Goal: Information Seeking & Learning: Compare options

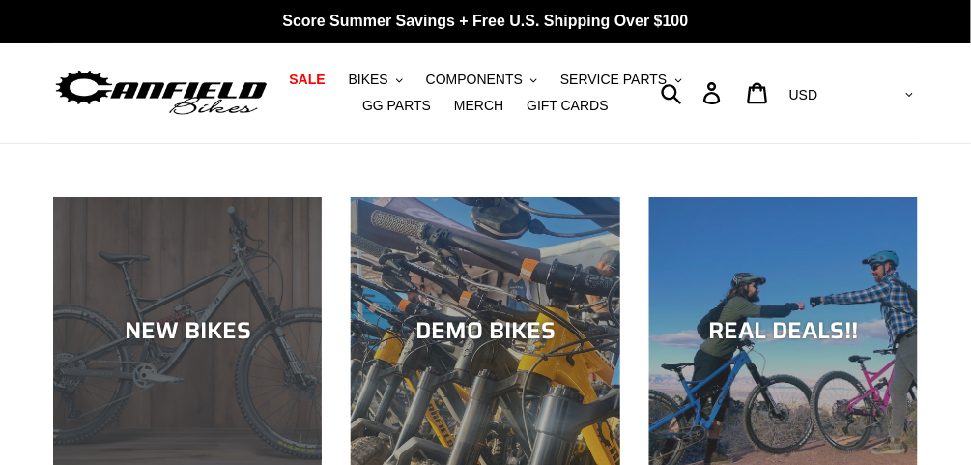
drag, startPoint x: 0, startPoint y: 0, endPoint x: 202, endPoint y: 335, distance: 391.5
click at [202, 335] on div "NEW BIKES" at bounding box center [187, 332] width 269 height 28
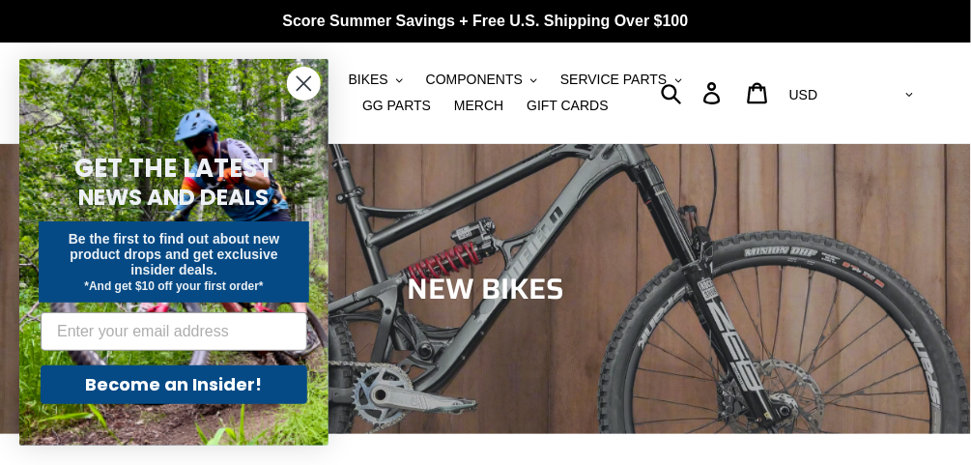
click at [306, 85] on circle "Close dialog" at bounding box center [304, 84] width 32 height 32
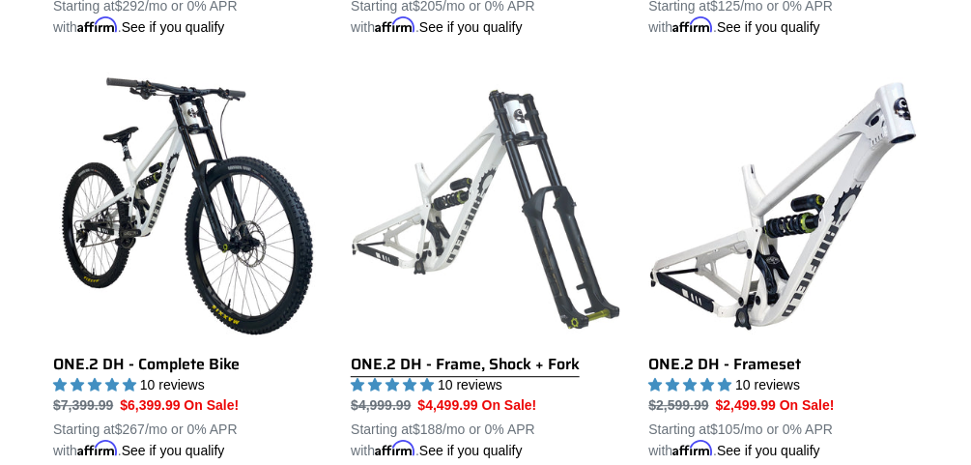
scroll to position [1005, 0]
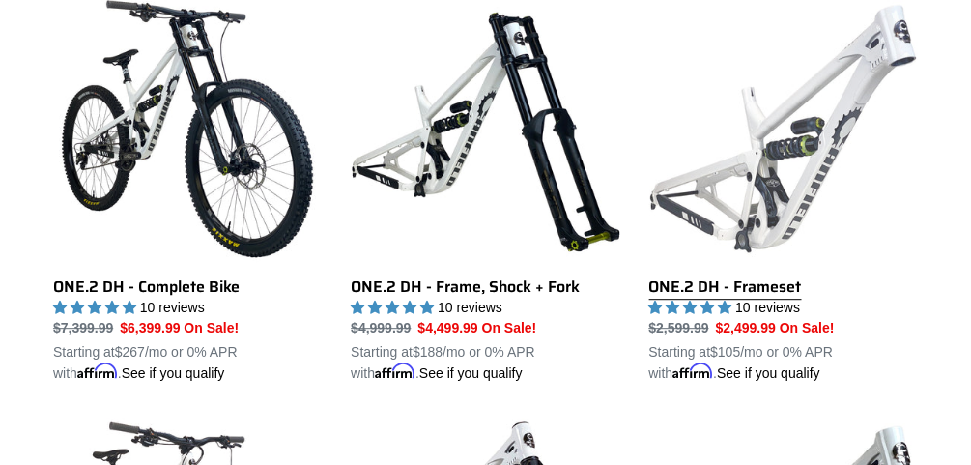
click at [774, 144] on link "ONE.2 DH - Frameset" at bounding box center [783, 188] width 269 height 389
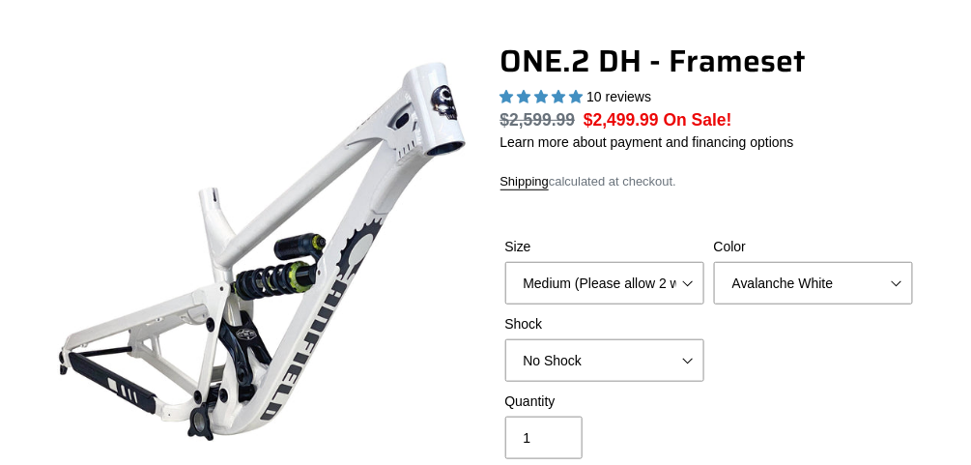
select select "highest-rating"
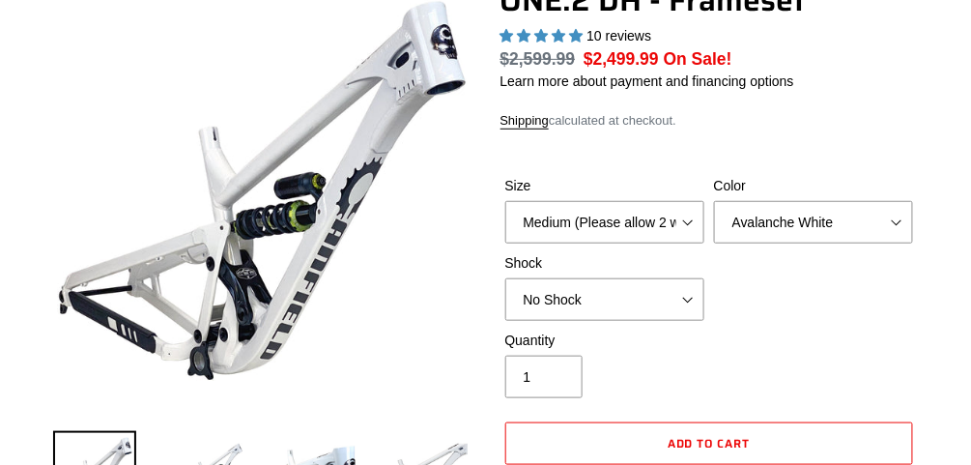
scroll to position [232, 0]
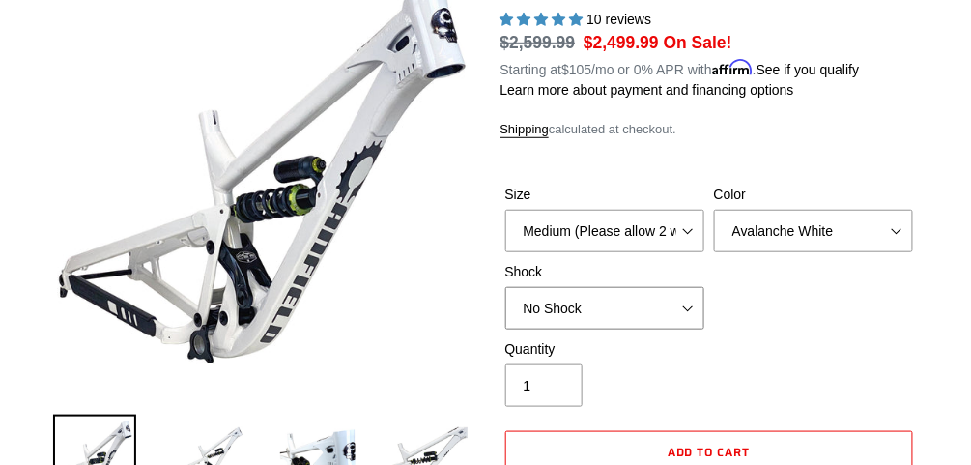
click at [613, 301] on select "No Shock Fox DHX2 Coil RockShox Vivid Coil EXT Storia LOK V3 (Custom Order)" at bounding box center [604, 308] width 199 height 43
click at [505, 287] on select "No Shock Fox DHX2 Coil RockShox Vivid Coil EXT Storia LOK V3 (Custom Order)" at bounding box center [604, 308] width 199 height 43
click at [659, 304] on select "No Shock Fox DHX2 Coil RockShox Vivid Coil EXT Storia LOK V3 (Custom Order)" at bounding box center [604, 308] width 199 height 43
select select "No Shock"
click at [505, 287] on select "No Shock Fox DHX2 Coil RockShox Vivid Coil EXT Storia LOK V3 (Custom Order)" at bounding box center [604, 308] width 199 height 43
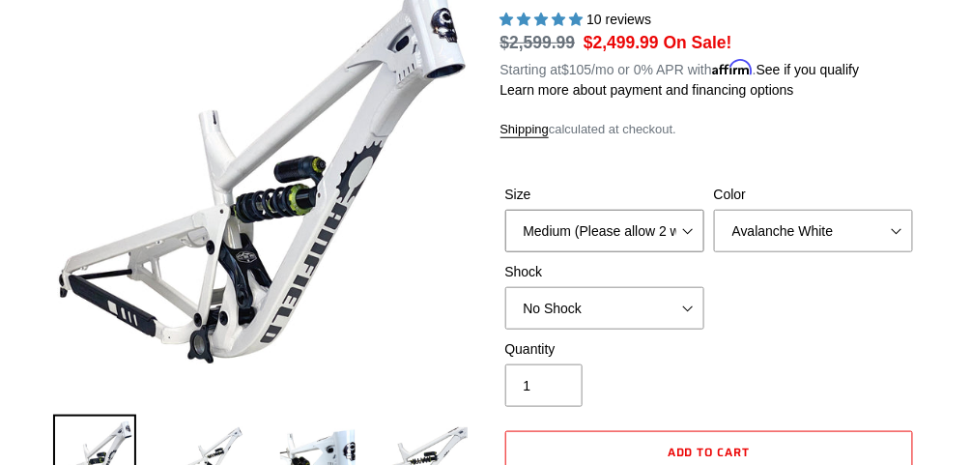
click at [640, 234] on select "Medium (Please allow 2 weeks for delivery) Large (Sold Out)" at bounding box center [604, 231] width 199 height 43
click at [505, 210] on select "Medium (Please allow 2 weeks for delivery) Large (Sold Out)" at bounding box center [604, 231] width 199 height 43
click at [688, 164] on form "Size Medium (Please allow 2 weeks for delivery) Large (Sold Out) Color Avalanch…" at bounding box center [710, 355] width 418 height 402
click at [774, 237] on select "Avalanche White Bentonite Grey" at bounding box center [813, 231] width 199 height 43
click at [777, 234] on select "Avalanche White Bentonite Grey" at bounding box center [813, 231] width 199 height 43
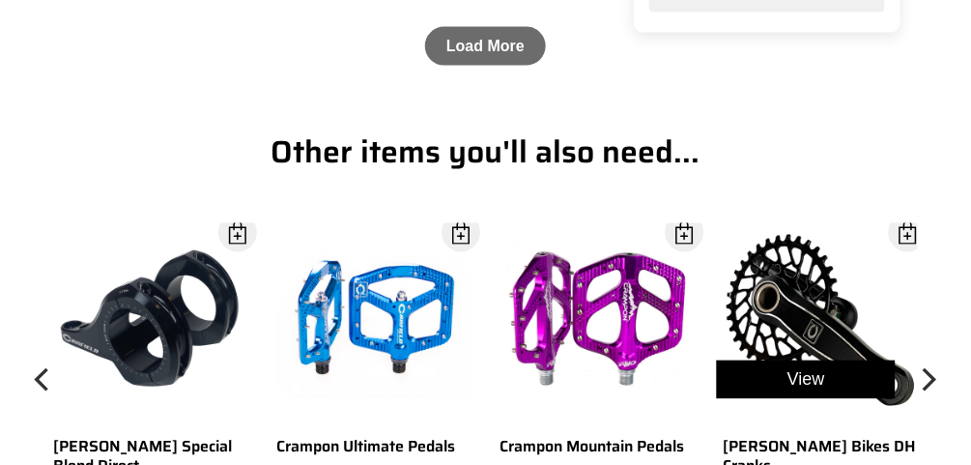
scroll to position [5567, 0]
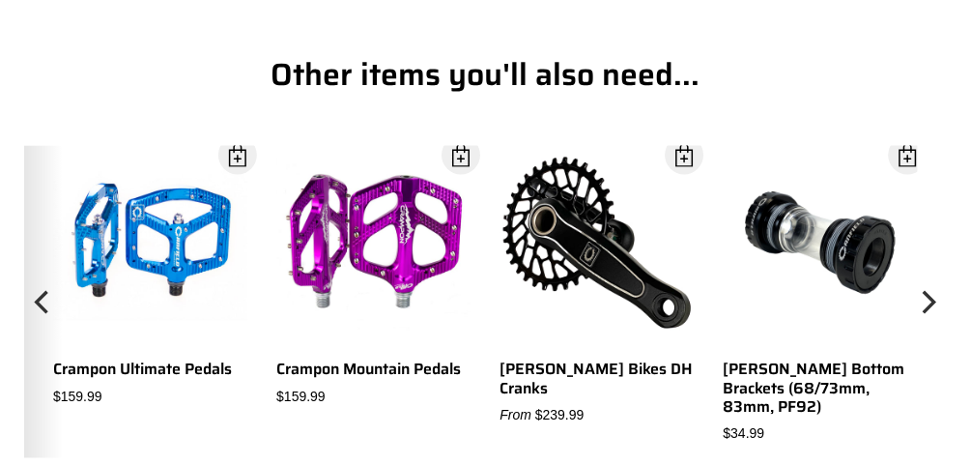
click at [39, 313] on icon "Previous" at bounding box center [43, 302] width 23 height 187
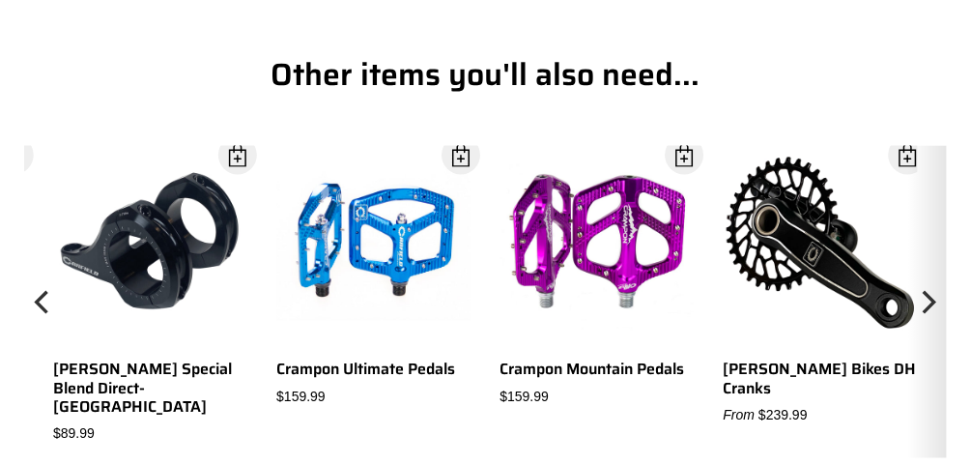
click at [925, 318] on icon "Next" at bounding box center [927, 302] width 23 height 187
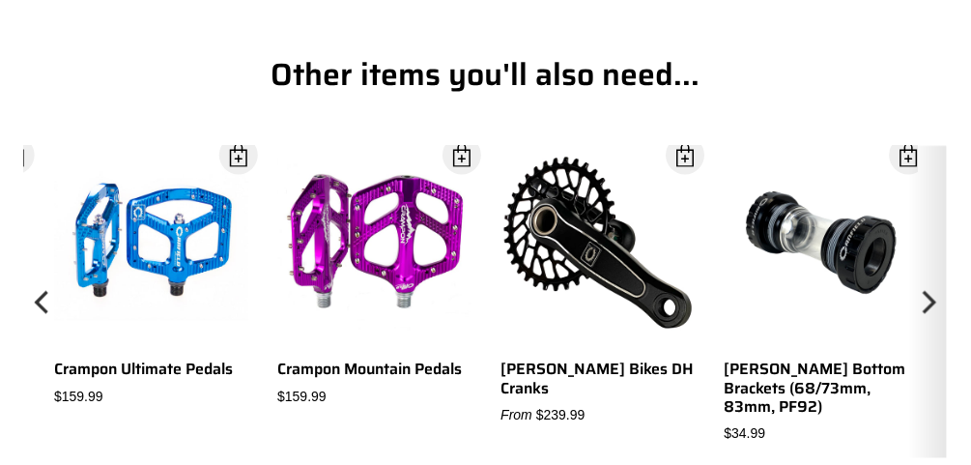
click at [926, 316] on icon "Next" at bounding box center [927, 302] width 23 height 187
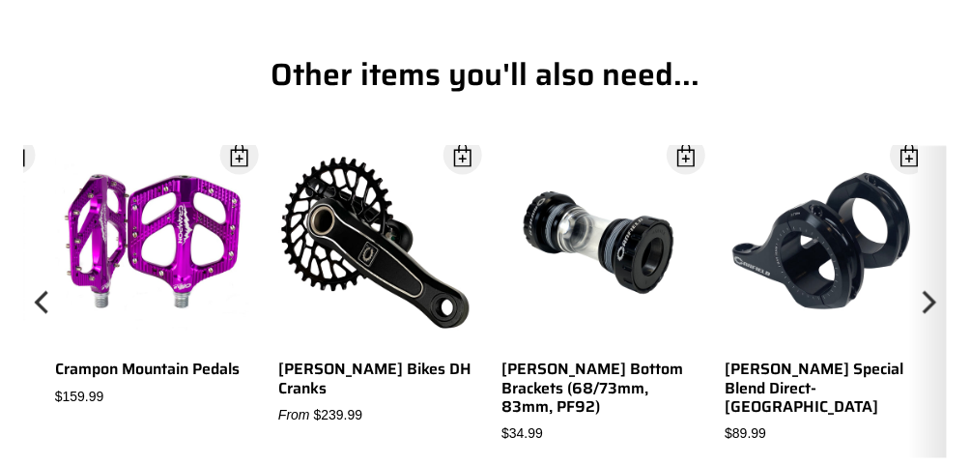
click at [926, 316] on icon "Next" at bounding box center [927, 302] width 23 height 187
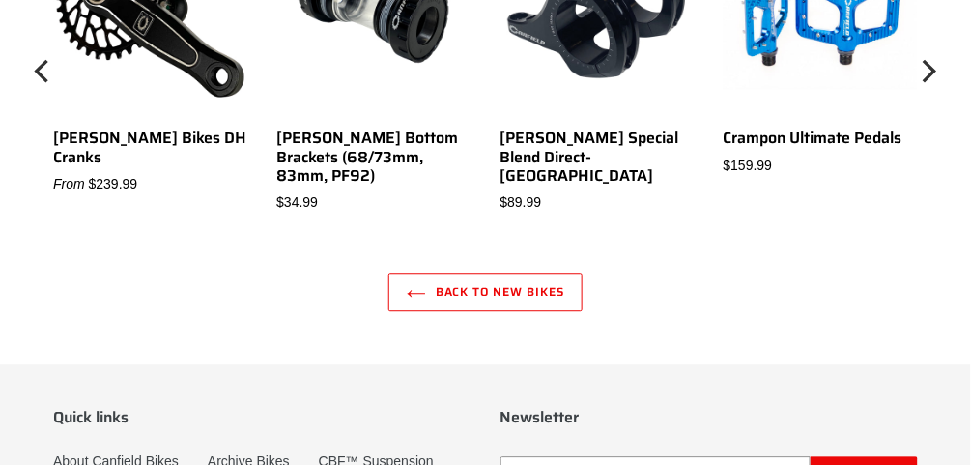
scroll to position [5644, 0]
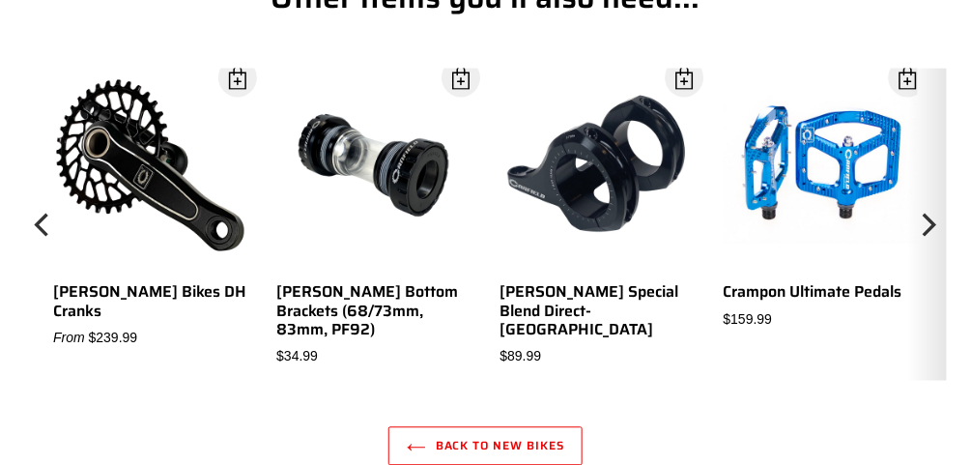
click at [933, 234] on icon "Next" at bounding box center [930, 225] width 14 height 23
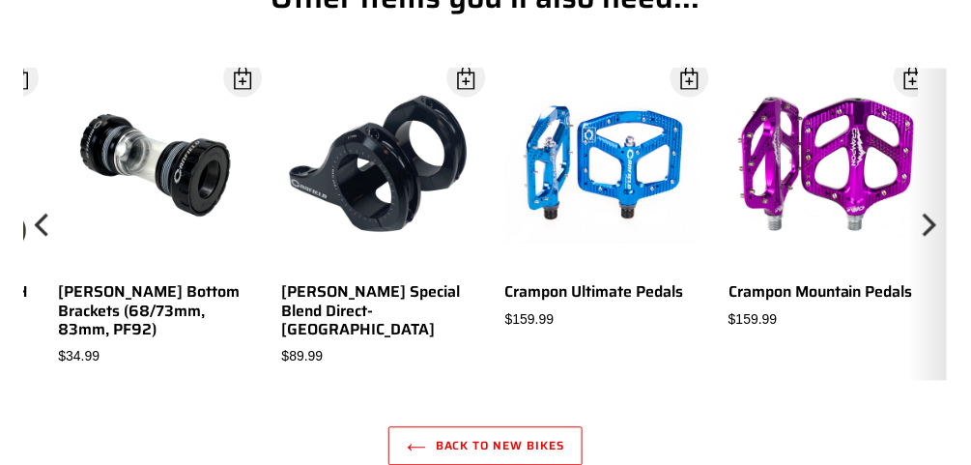
click at [935, 235] on icon "Next" at bounding box center [927, 224] width 23 height 187
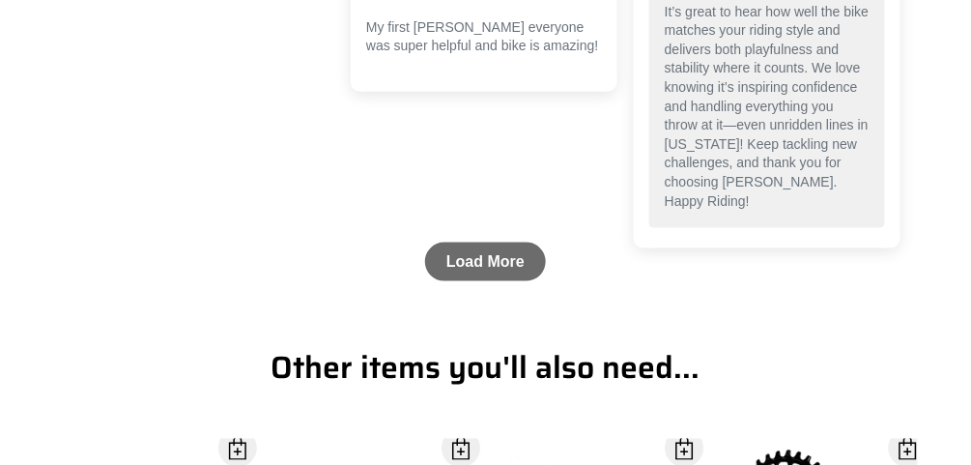
scroll to position [5257, 0]
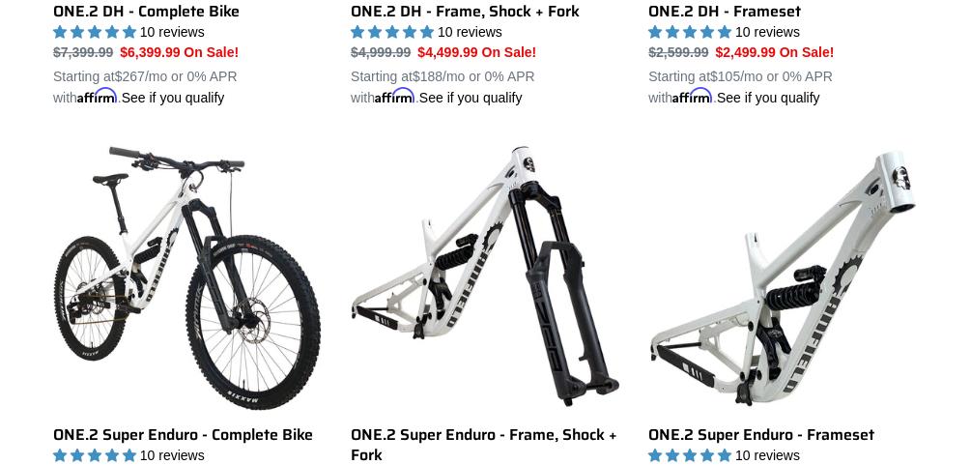
scroll to position [1358, 0]
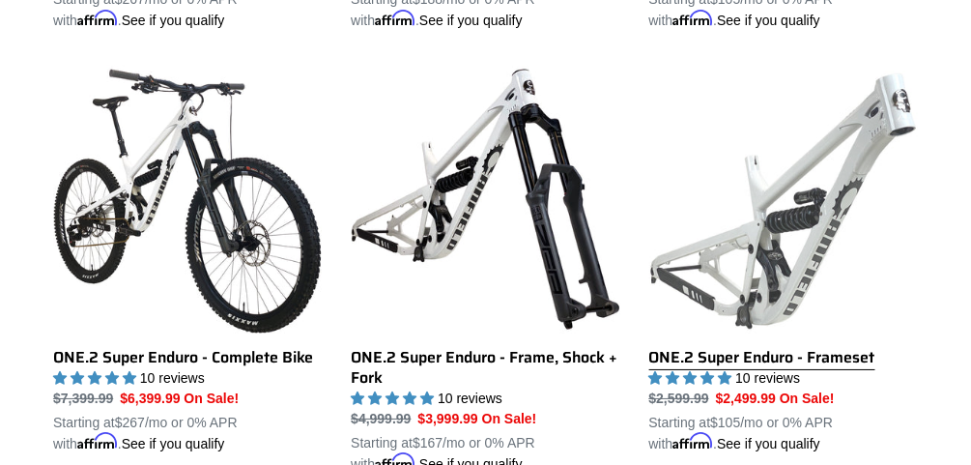
click at [845, 163] on link "ONE.2 Super Enduro - Frameset" at bounding box center [783, 259] width 269 height 389
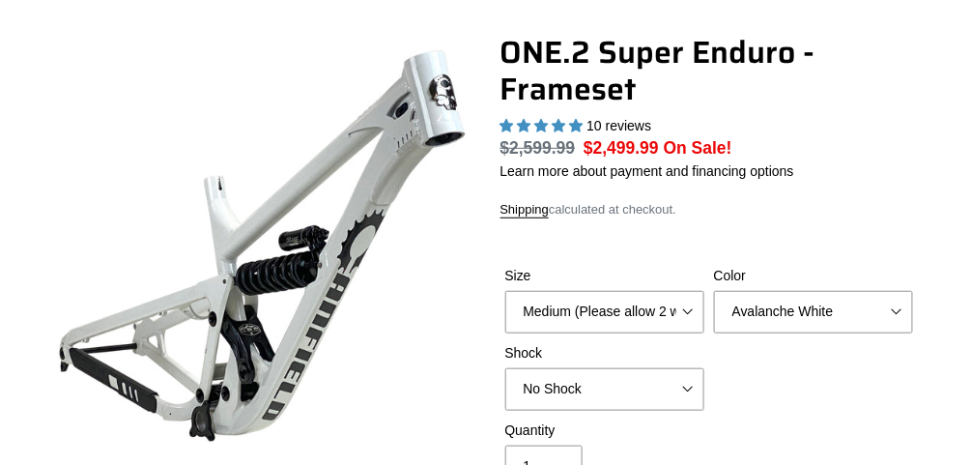
select select "highest-rating"
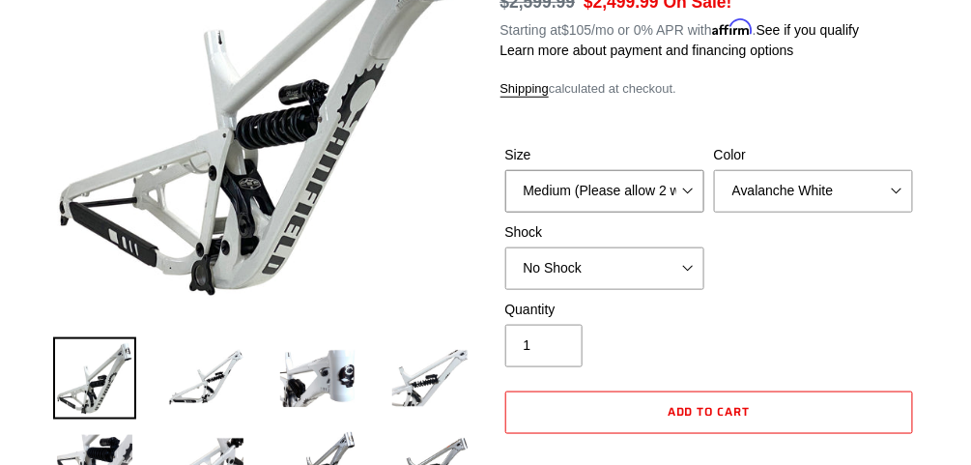
click at [616, 192] on select "Medium (Please allow 2 weeks for delivery) Large (Sold Out)" at bounding box center [604, 191] width 199 height 43
click at [617, 192] on select "Medium (Please allow 2 weeks for delivery) Large (Sold Out)" at bounding box center [604, 191] width 199 height 43
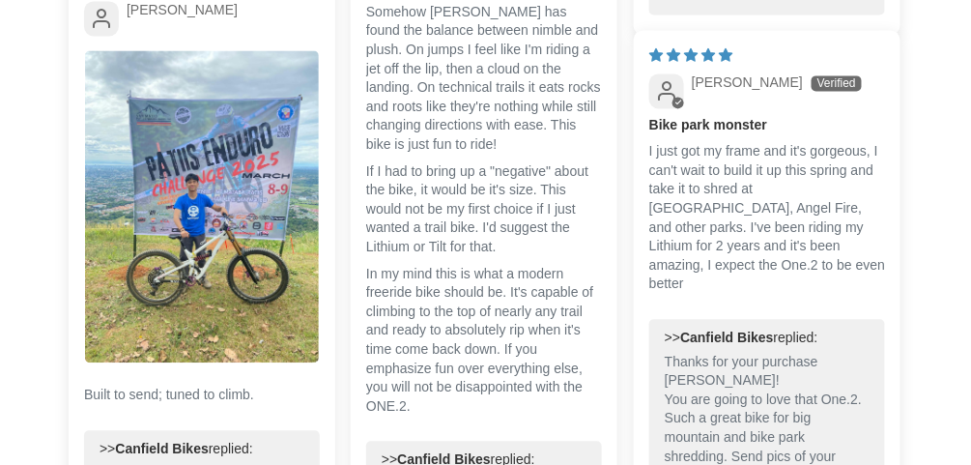
scroll to position [4252, 0]
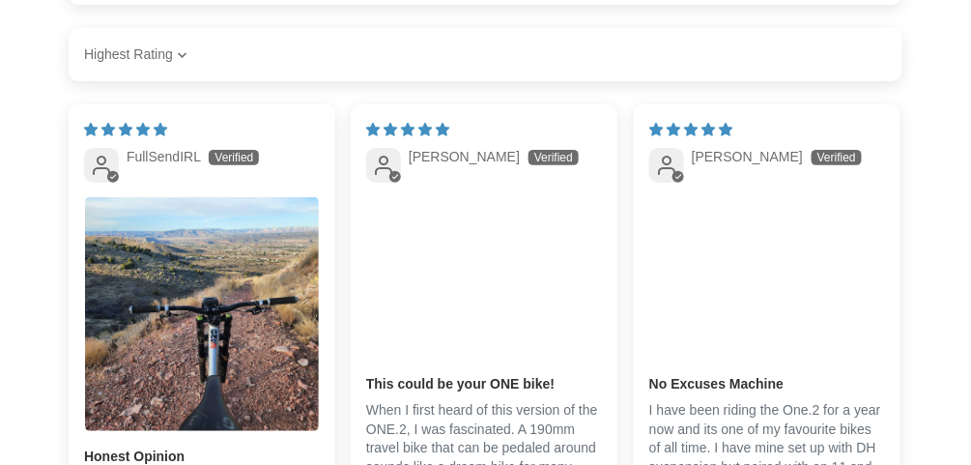
drag, startPoint x: 876, startPoint y: 191, endPoint x: 534, endPoint y: -37, distance: 410.4
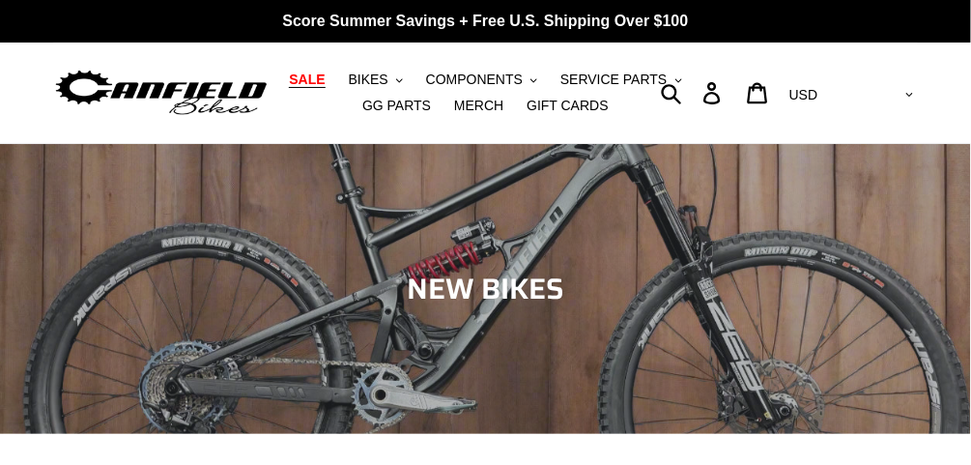
click at [325, 75] on span "SALE" at bounding box center [307, 80] width 36 height 16
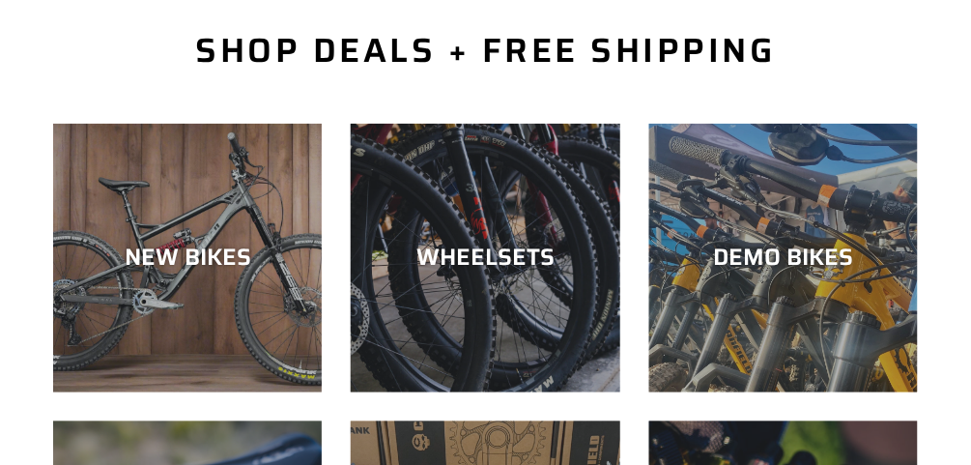
scroll to position [464, 0]
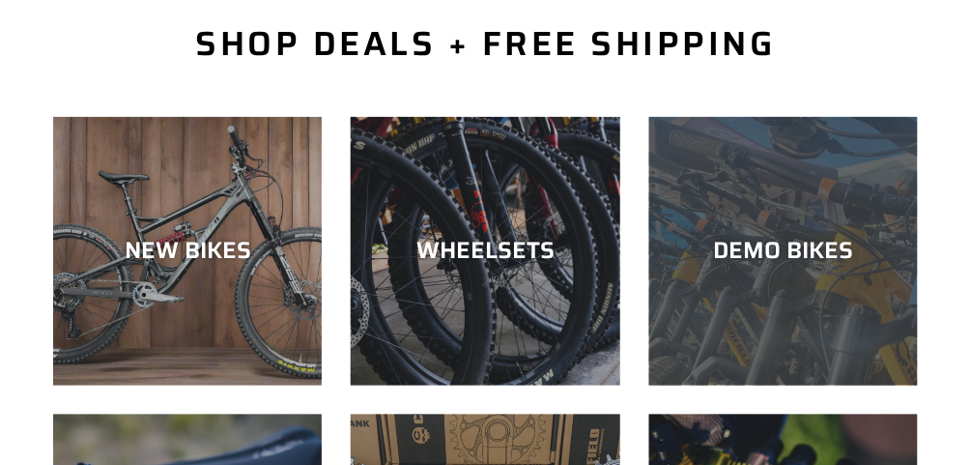
click at [789, 386] on div "DEMO BIKES" at bounding box center [783, 386] width 269 height 0
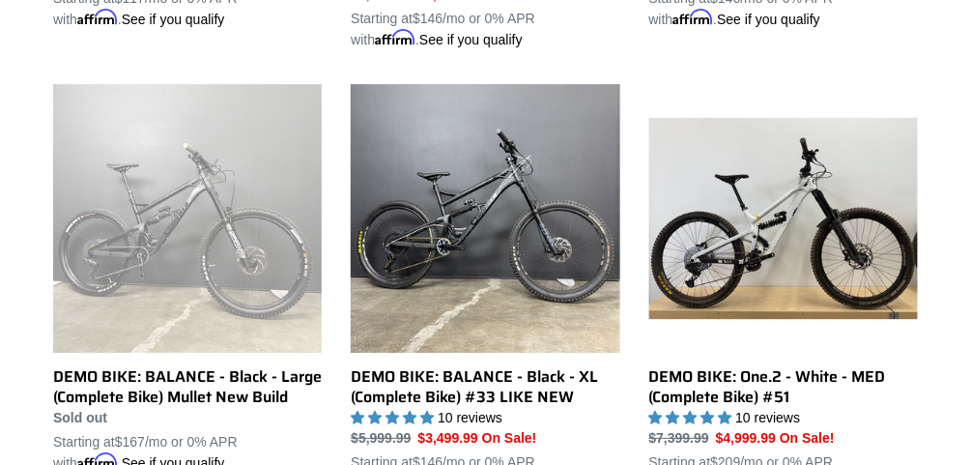
scroll to position [1469, 0]
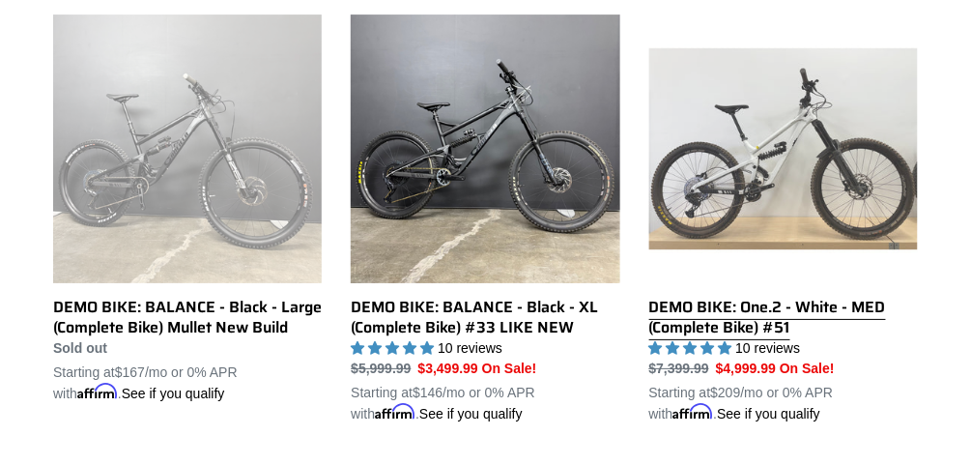
click at [820, 137] on link "DEMO BIKE: One.2 - White - MED (Complete Bike) #51" at bounding box center [783, 219] width 269 height 410
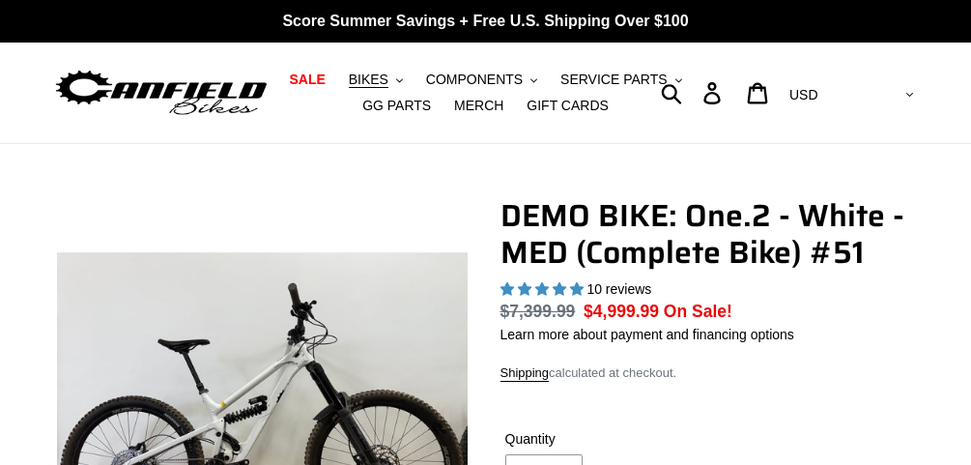
select select "highest-rating"
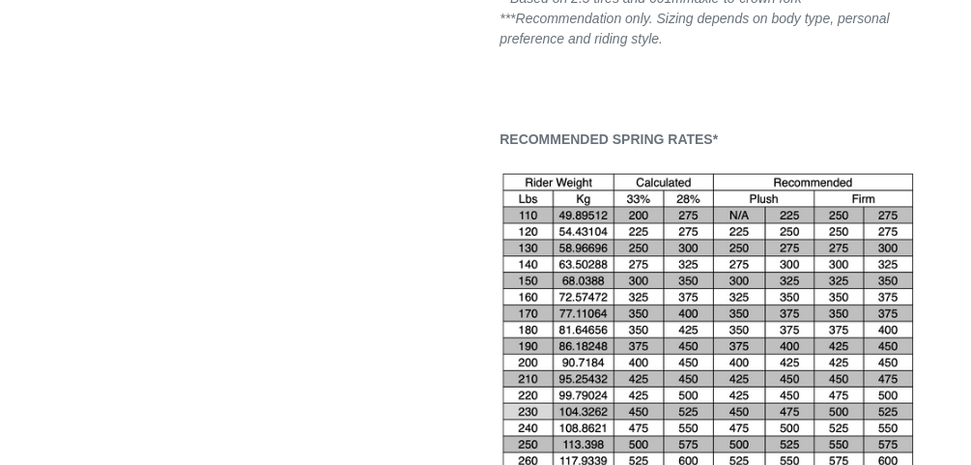
scroll to position [3943, 0]
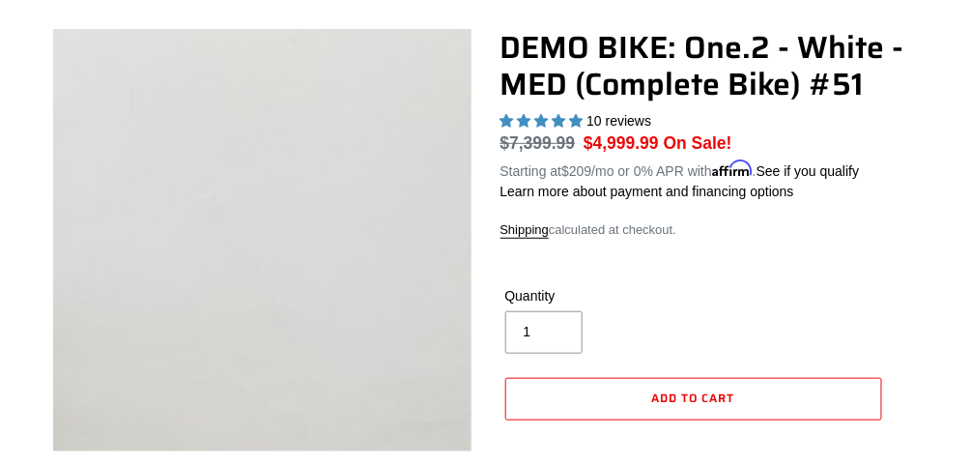
drag, startPoint x: 453, startPoint y: 286, endPoint x: 449, endPoint y: 19, distance: 266.8
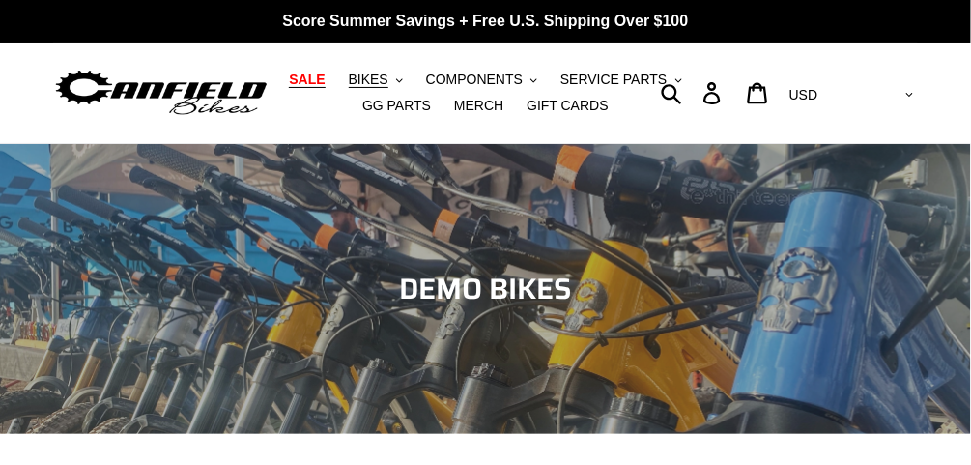
click at [310, 81] on span "SALE" at bounding box center [307, 80] width 36 height 16
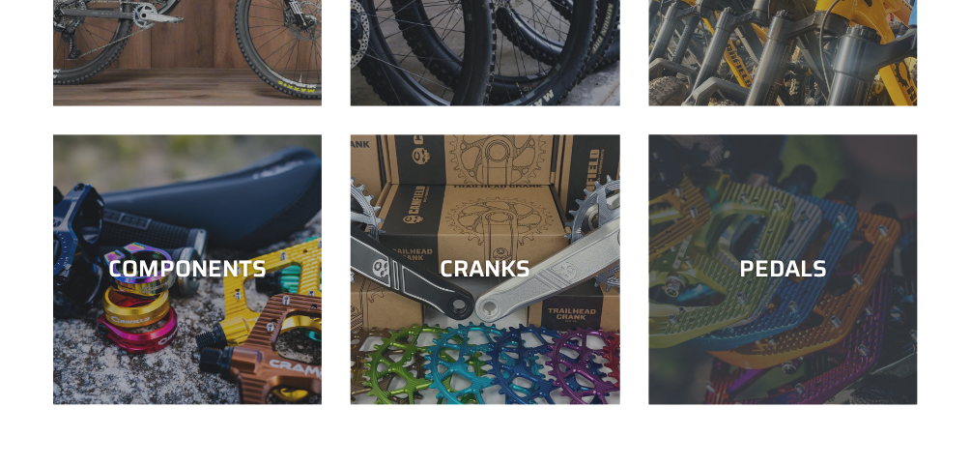
scroll to position [773, 0]
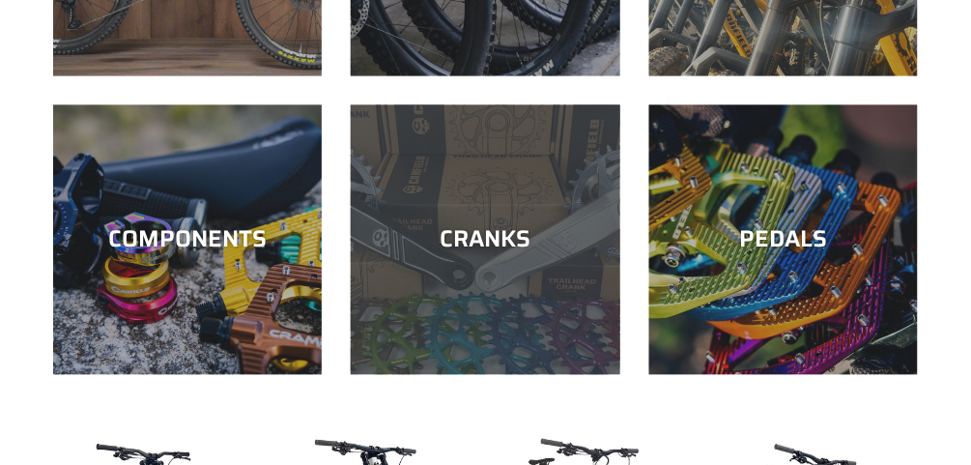
click at [464, 226] on div "CRANKS" at bounding box center [485, 240] width 269 height 28
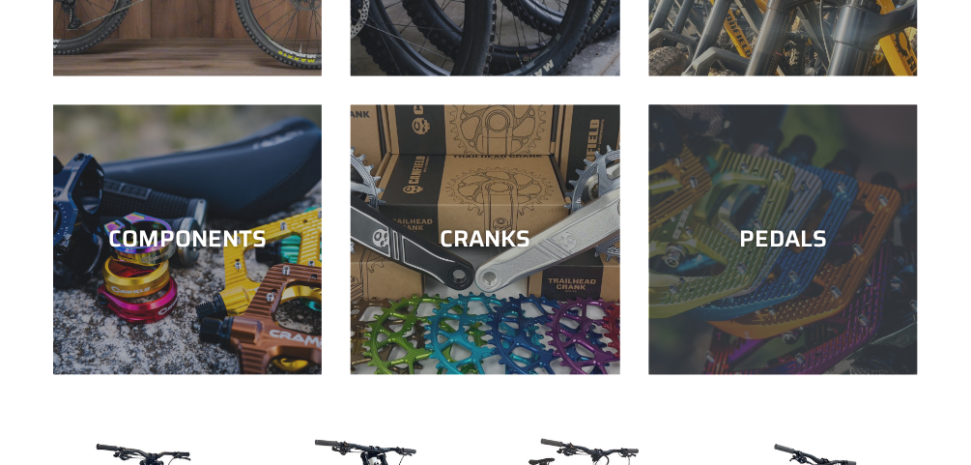
click at [773, 238] on div "PEDALS" at bounding box center [783, 240] width 269 height 28
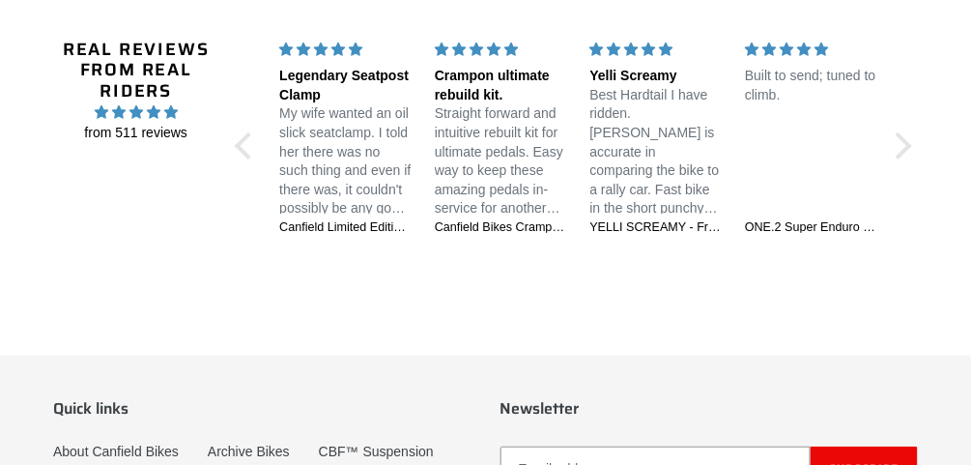
scroll to position [3170, 0]
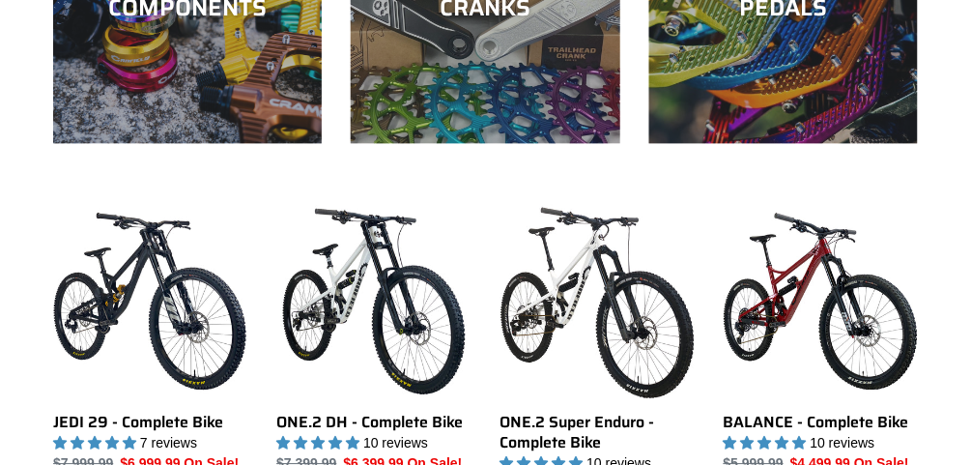
scroll to position [928, 0]
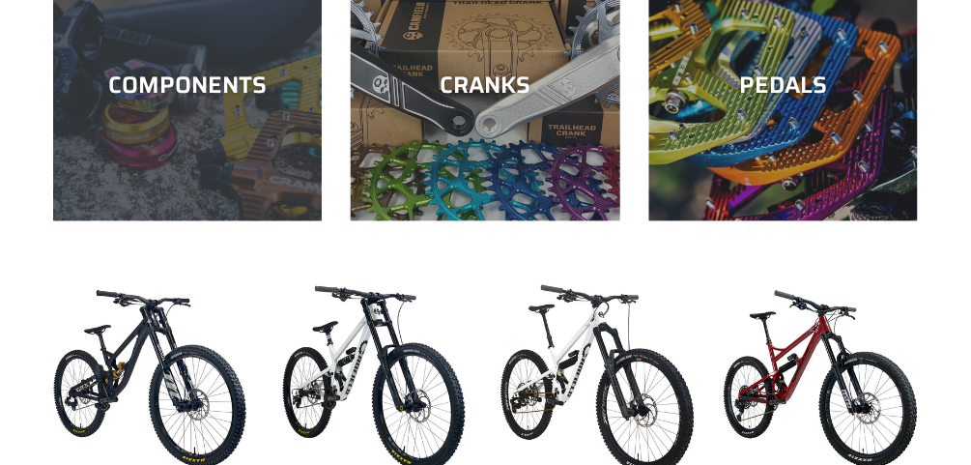
click at [120, 220] on div "COMPONENTS" at bounding box center [187, 220] width 269 height 0
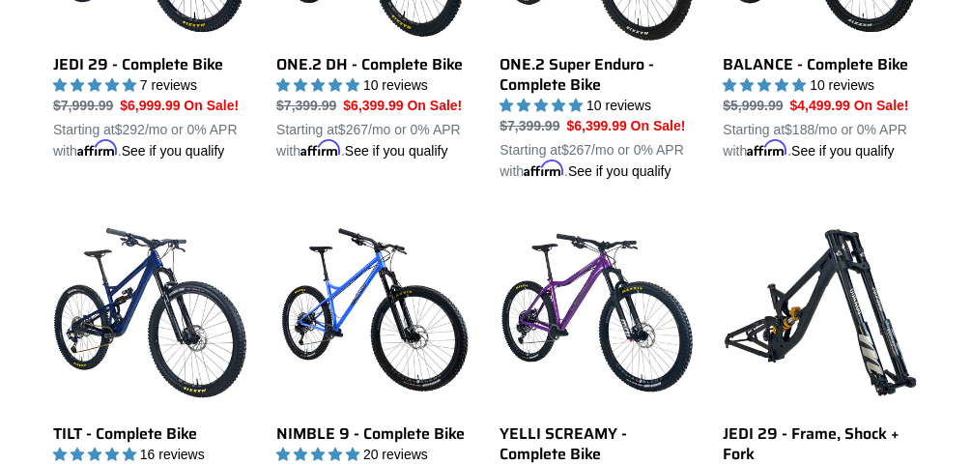
scroll to position [1469, 0]
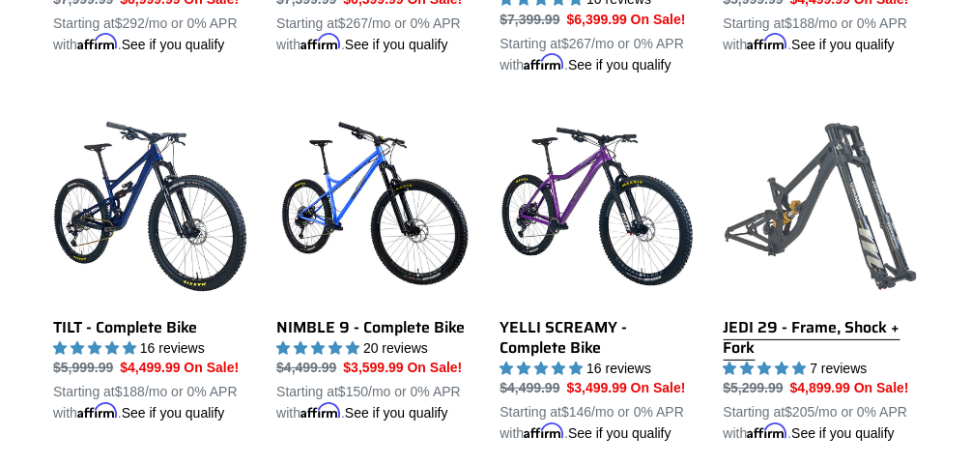
click at [865, 198] on link "JEDI 29 - Frame, Shock + Fork" at bounding box center [821, 276] width 194 height 335
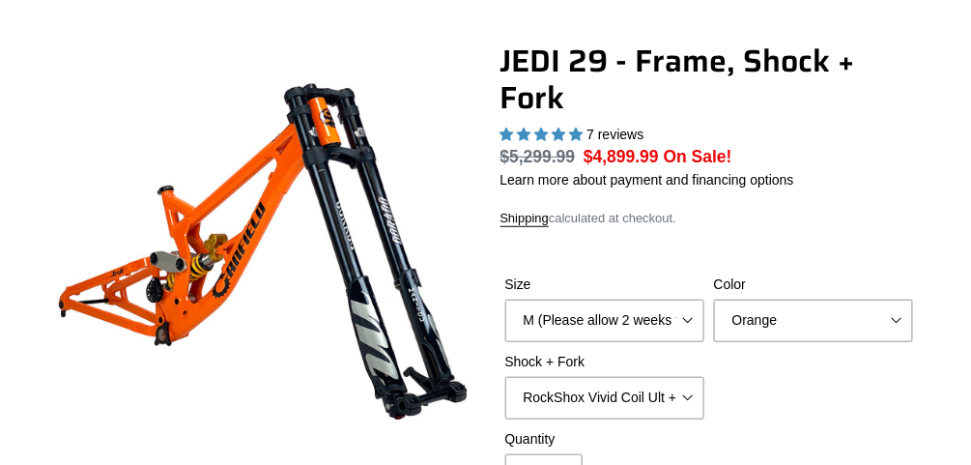
select select "highest-rating"
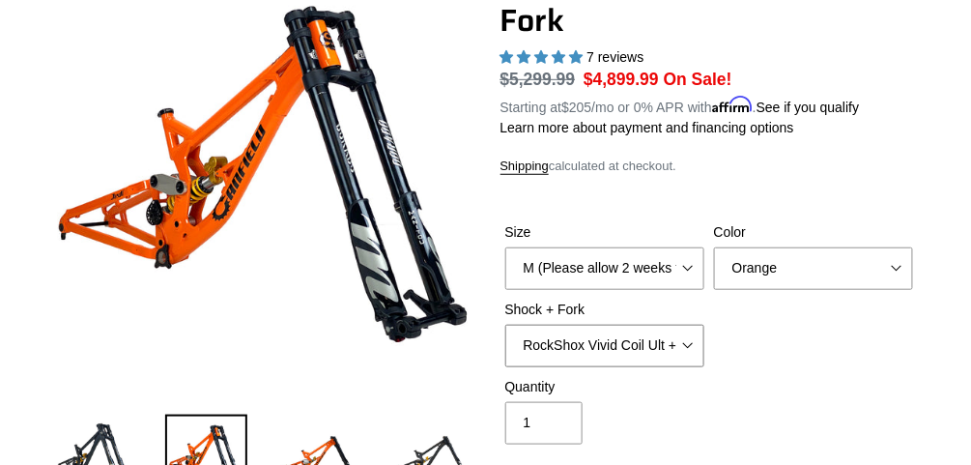
click at [659, 341] on select "RockShox Vivid Coil Ult + Boxxer RC2 C3 Ult Fox DHX2 250x75 + Fox 40 Float Grip…" at bounding box center [604, 346] width 199 height 43
click at [505, 325] on select "RockShox Vivid Coil Ult + Boxxer RC2 C3 Ult Fox DHX2 250x75 + Fox 40 Float Grip…" at bounding box center [604, 346] width 199 height 43
click at [626, 349] on select "RockShox Vivid Coil Ult + Boxxer RC2 C3 Ult Fox DHX2 250x75 + Fox 40 Float Grip…" at bounding box center [604, 346] width 199 height 43
click at [505, 325] on select "RockShox Vivid Coil Ult + Boxxer RC2 C3 Ult Fox DHX2 250x75 + Fox 40 Float Grip…" at bounding box center [604, 346] width 199 height 43
click at [618, 349] on select "RockShox Vivid Coil Ult + Boxxer RC2 C3 Ult Fox DHX2 250x75 + Fox 40 Float Grip…" at bounding box center [604, 346] width 199 height 43
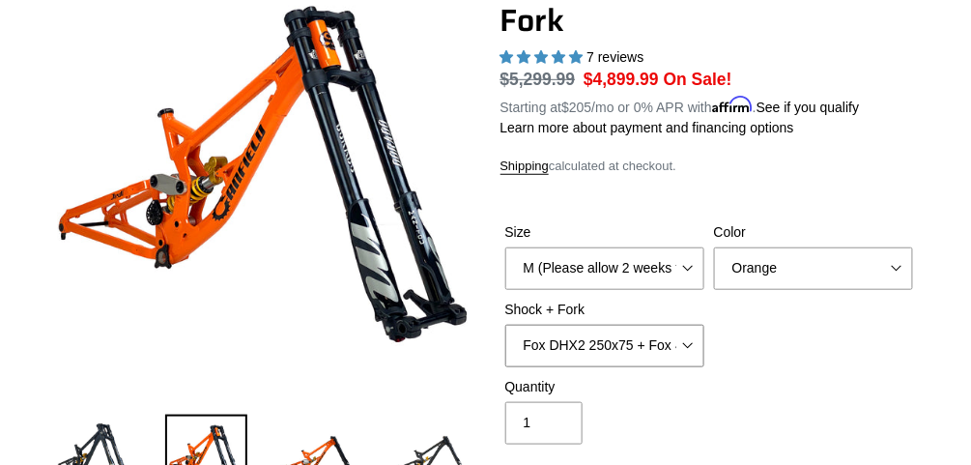
select select "EXT Storia LOK V3 + EXT Vaia 200"
click at [505, 325] on select "RockShox Vivid Coil Ult + Boxxer RC2 C3 Ult Fox DHX2 250x75 + Fox 40 Float Grip…" at bounding box center [604, 346] width 199 height 43
click at [616, 272] on select "M (Please allow 2 weeks for delivery) L (Please allow 2 weeks for delivery) XL" at bounding box center [604, 268] width 199 height 43
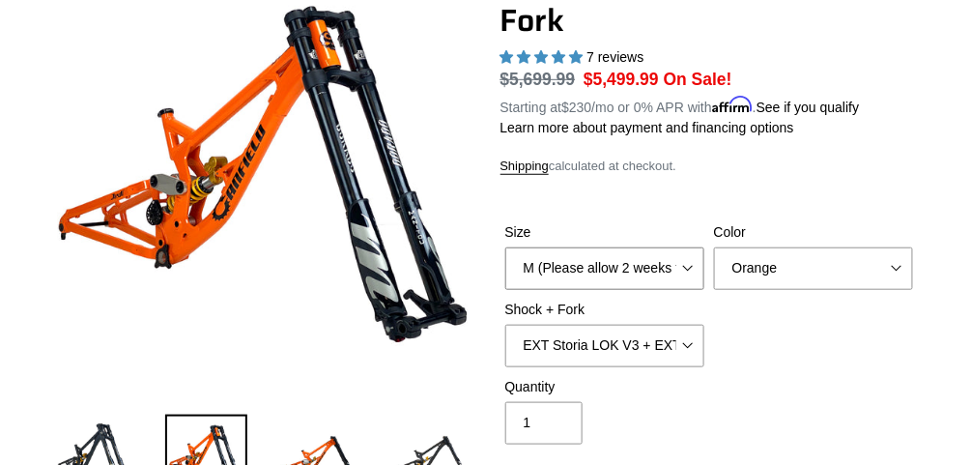
click at [619, 273] on select "M (Please allow 2 weeks for delivery) L (Please allow 2 weeks for delivery) XL" at bounding box center [604, 268] width 199 height 43
click at [636, 347] on select "RockShox Vivid Coil Ult + Boxxer RC2 C3 Ult Fox DHX2 250x75 + Fox 40 Float Grip…" at bounding box center [604, 346] width 199 height 43
click at [635, 344] on select "RockShox Vivid Coil Ult + Boxxer RC2 C3 Ult Fox DHX2 250x75 + Fox 40 Float Grip…" at bounding box center [604, 346] width 199 height 43
click at [864, 259] on select "Orange Stealth Black Raw" at bounding box center [813, 268] width 199 height 43
click at [714, 247] on select "Orange Stealth Black Raw" at bounding box center [813, 268] width 199 height 43
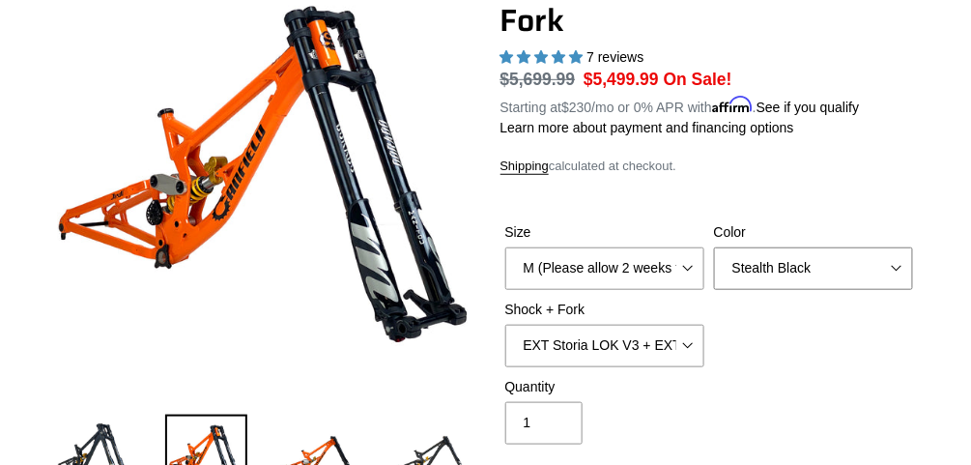
click at [810, 270] on select "Orange Stealth Black Raw" at bounding box center [813, 268] width 199 height 43
select select "Raw"
click at [714, 247] on select "Orange Stealth Black Raw" at bounding box center [813, 268] width 199 height 43
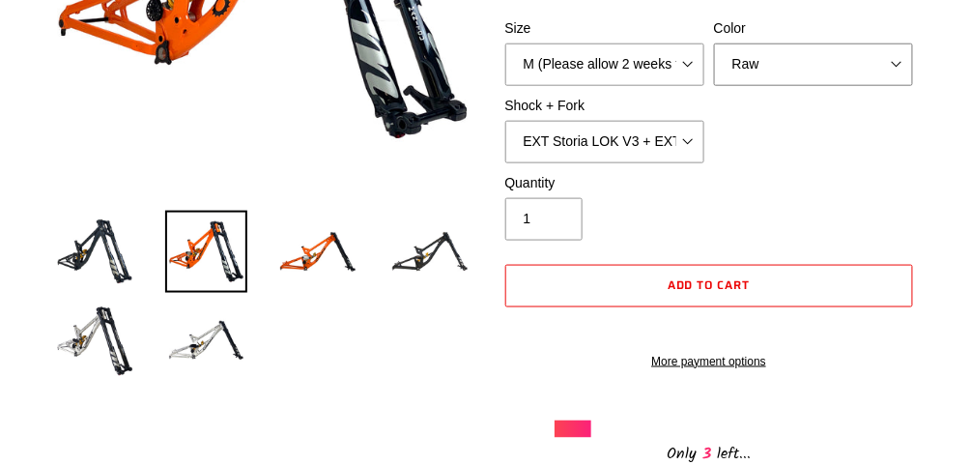
scroll to position [464, 0]
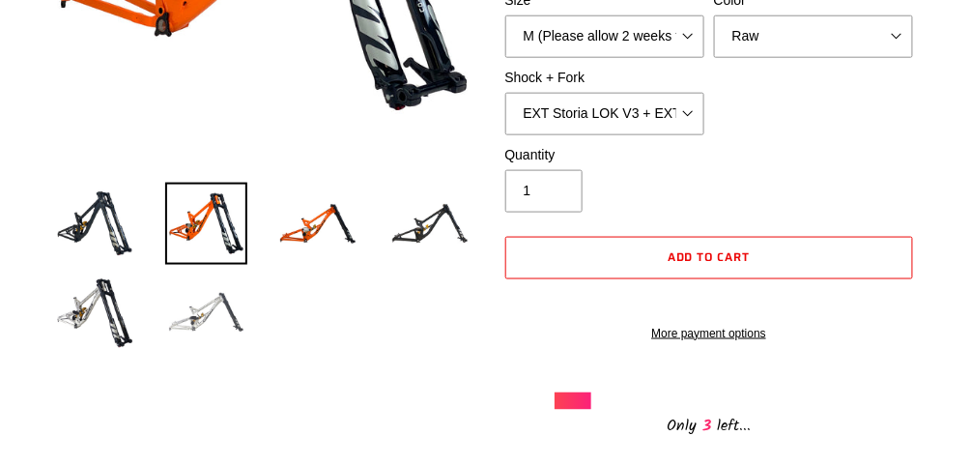
click at [201, 335] on img at bounding box center [206, 312] width 83 height 83
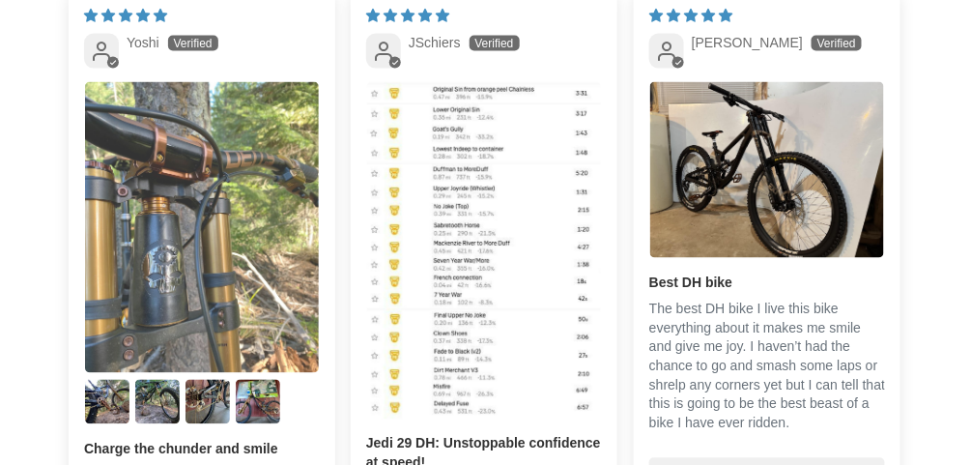
scroll to position [3866, 0]
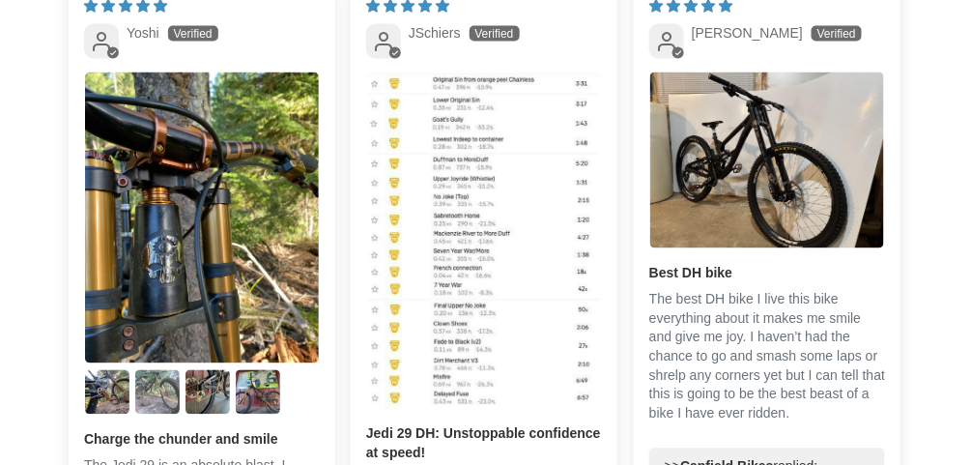
click at [170, 411] on img "Link to user picture 3" at bounding box center [157, 392] width 44 height 44
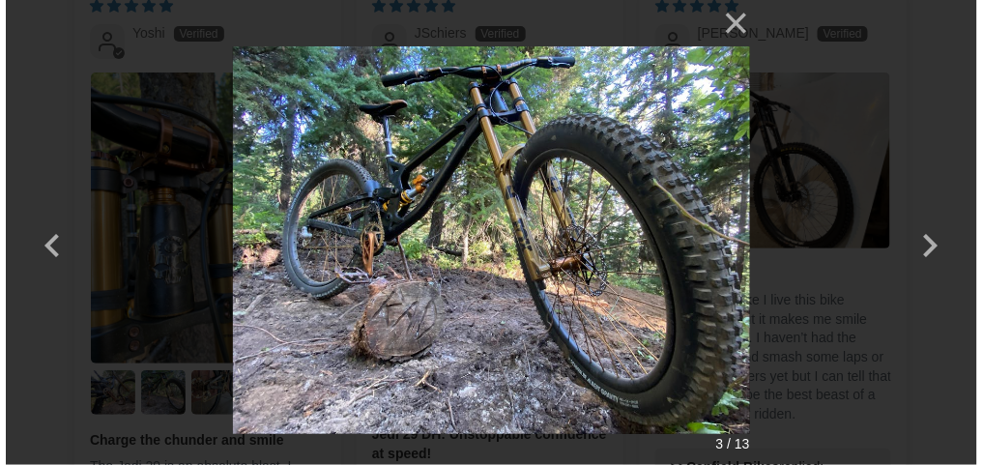
scroll to position [0, 0]
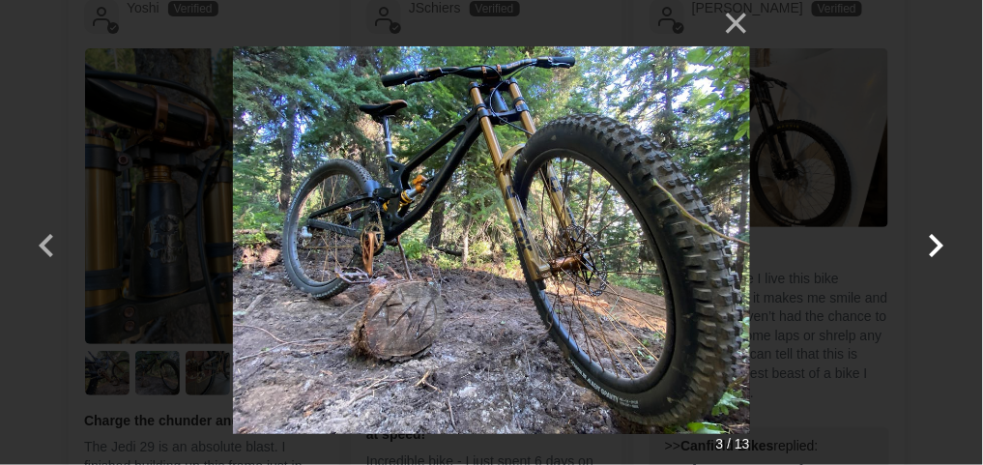
click at [935, 248] on button "button" at bounding box center [936, 233] width 46 height 46
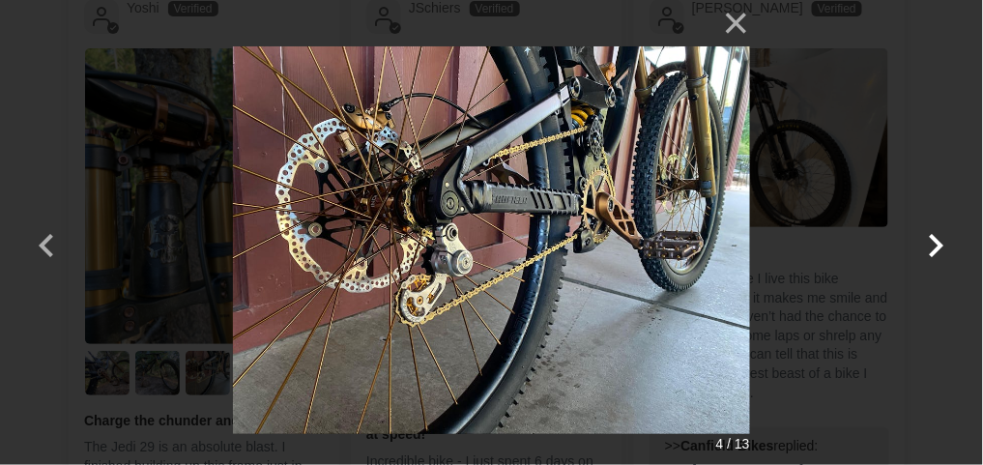
click at [931, 245] on button "button" at bounding box center [936, 233] width 46 height 46
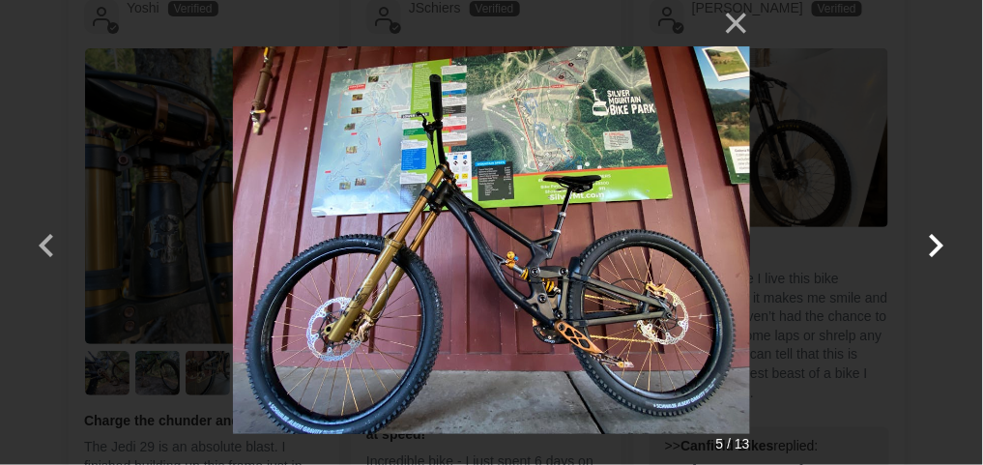
click at [933, 245] on button "button" at bounding box center [936, 233] width 46 height 46
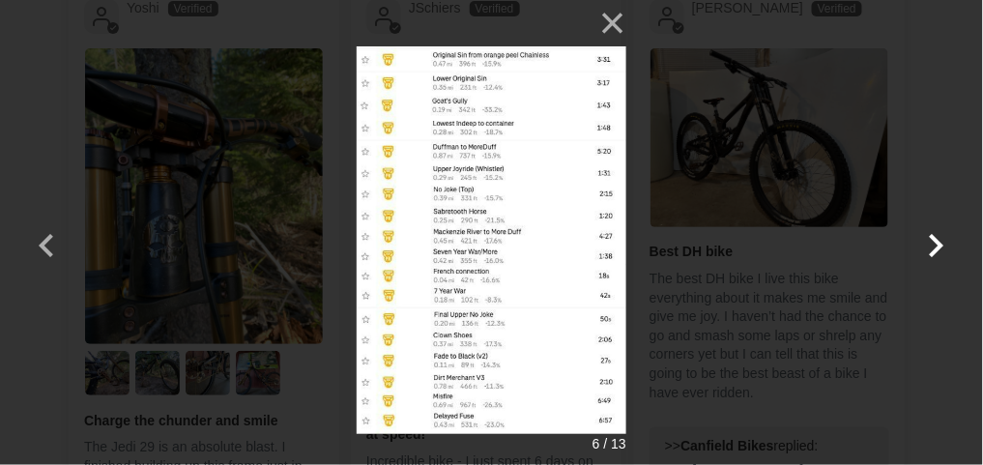
click at [930, 245] on button "button" at bounding box center [936, 233] width 46 height 46
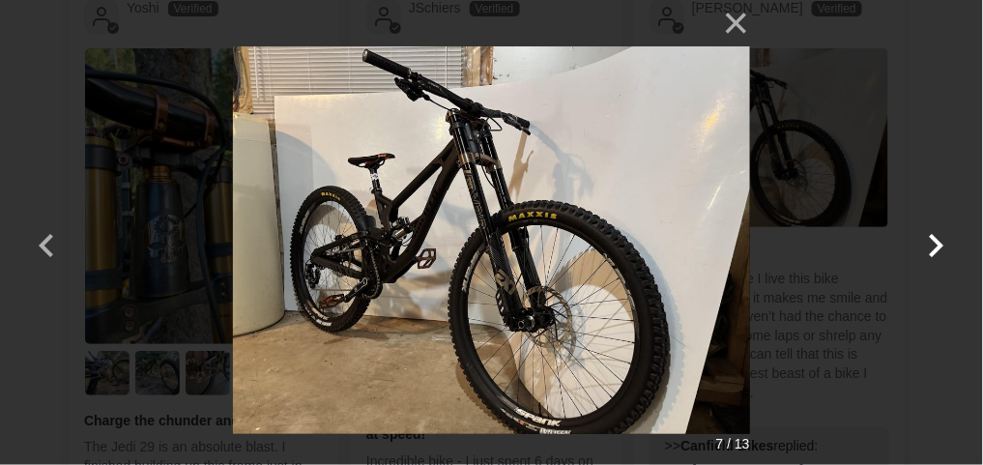
click at [930, 244] on button "button" at bounding box center [936, 233] width 46 height 46
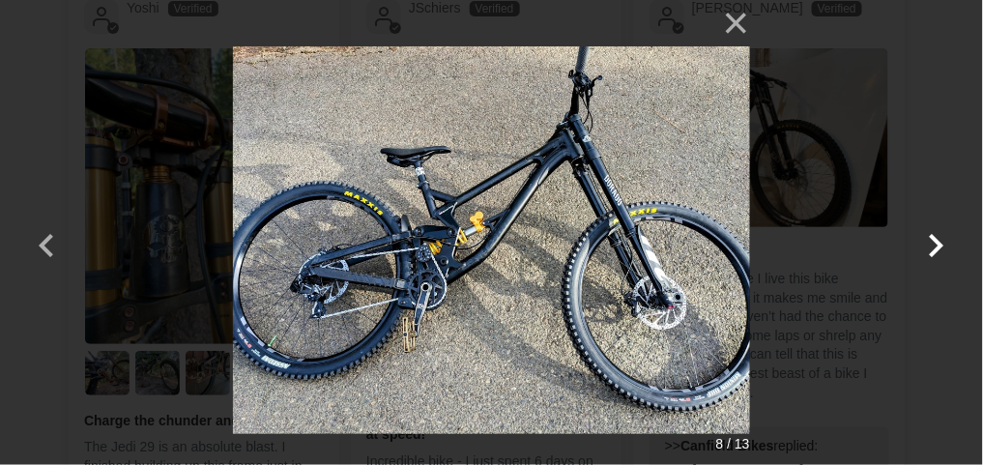
click at [930, 244] on button "button" at bounding box center [936, 233] width 46 height 46
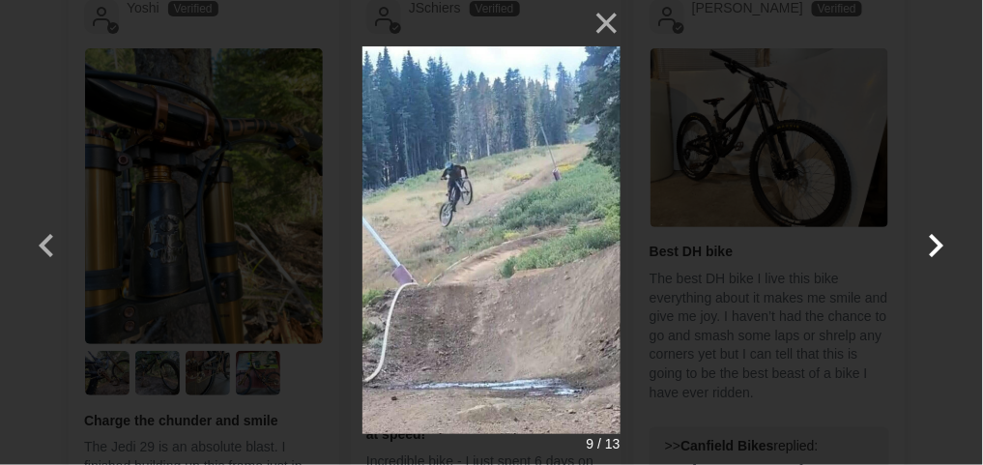
click at [929, 244] on button "button" at bounding box center [936, 233] width 46 height 46
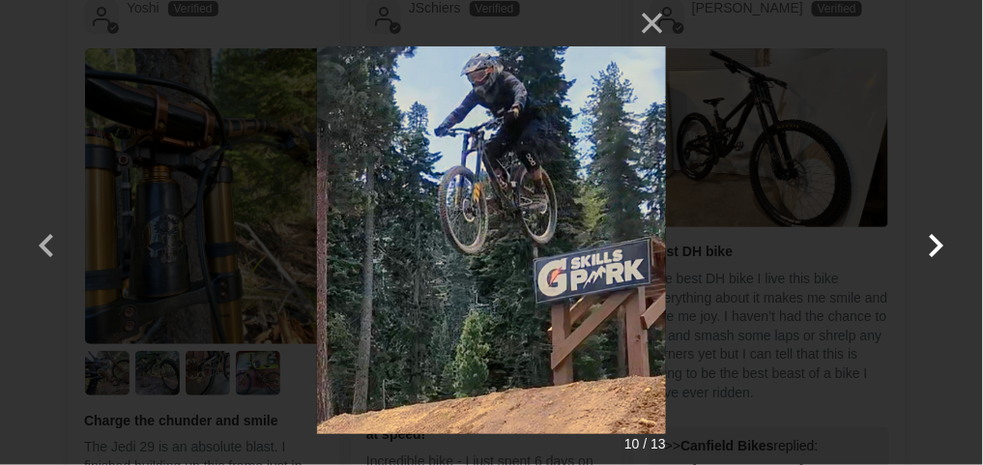
click at [929, 244] on button "button" at bounding box center [936, 233] width 46 height 46
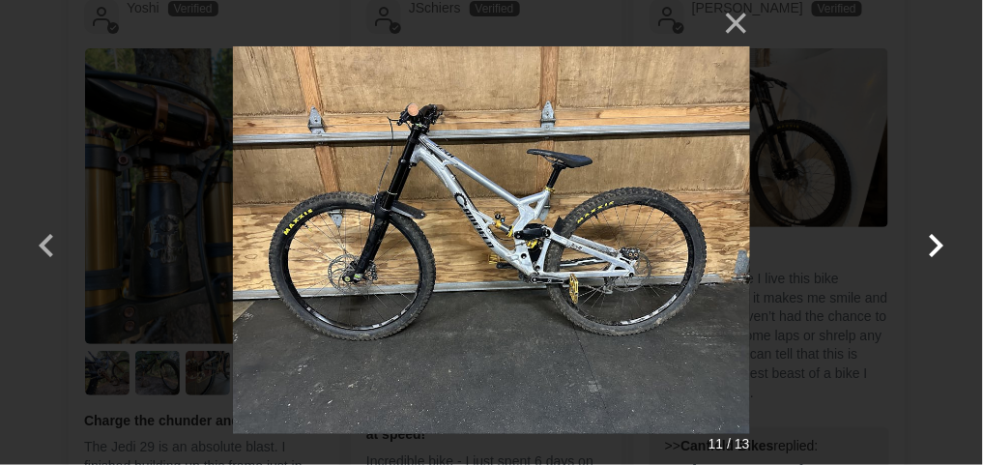
click at [929, 244] on button "button" at bounding box center [936, 233] width 46 height 46
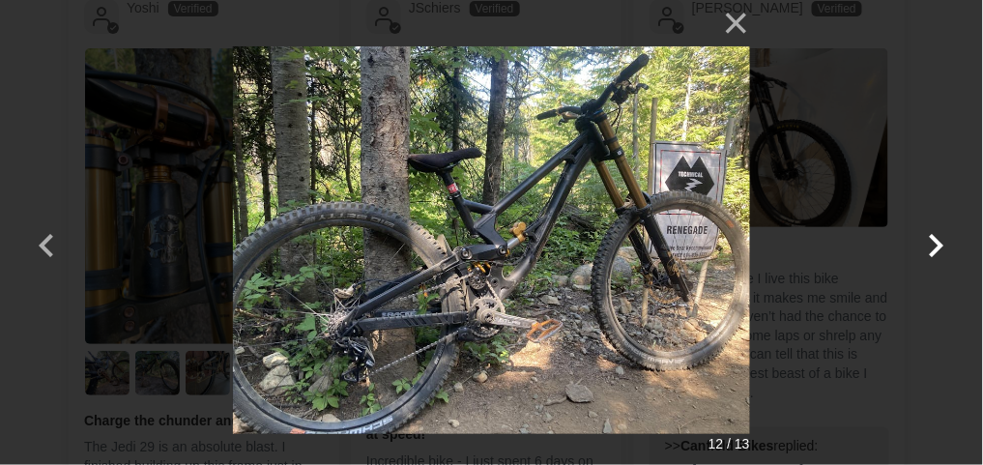
click at [928, 244] on button "button" at bounding box center [936, 233] width 46 height 46
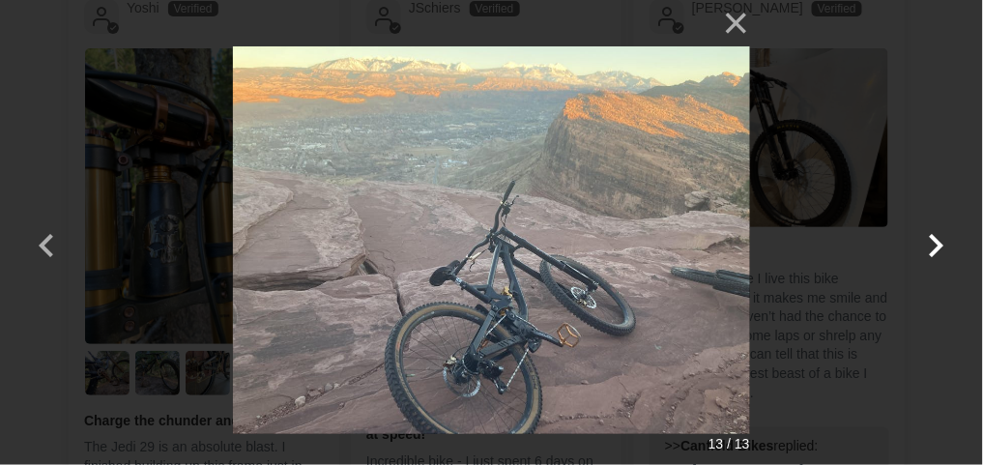
click at [925, 244] on button "button" at bounding box center [936, 233] width 46 height 46
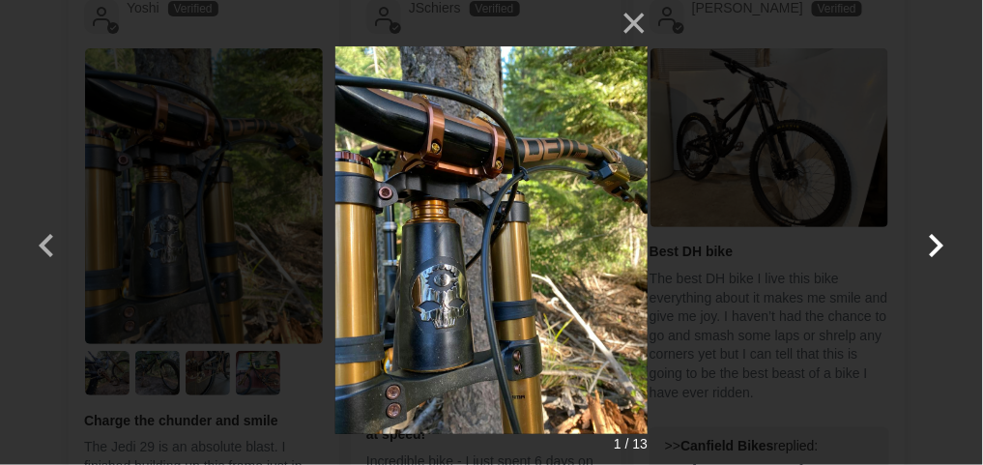
click at [925, 244] on button "button" at bounding box center [936, 233] width 46 height 46
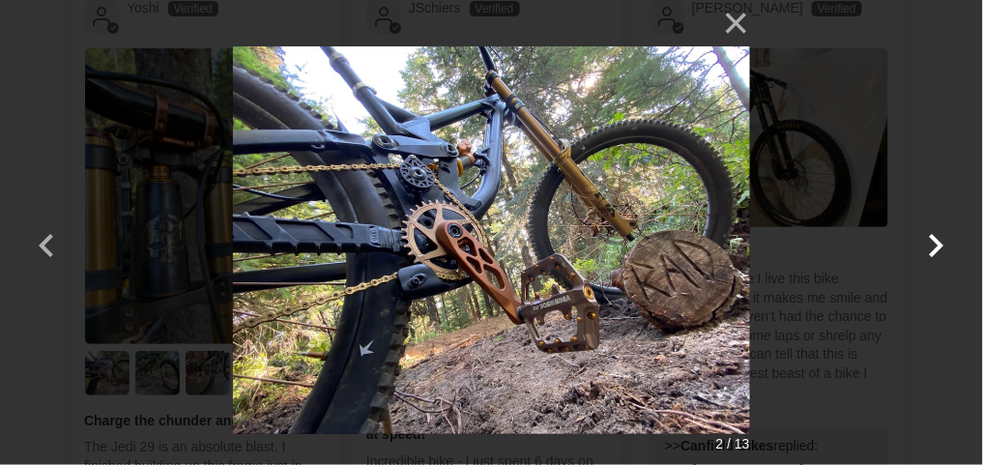
click at [925, 244] on button "button" at bounding box center [936, 233] width 46 height 46
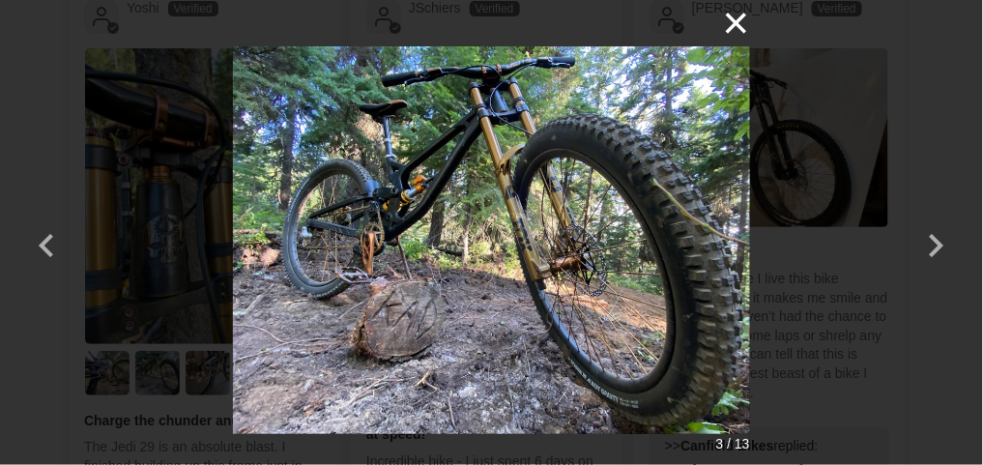
click at [733, 18] on button "×" at bounding box center [727, 23] width 46 height 46
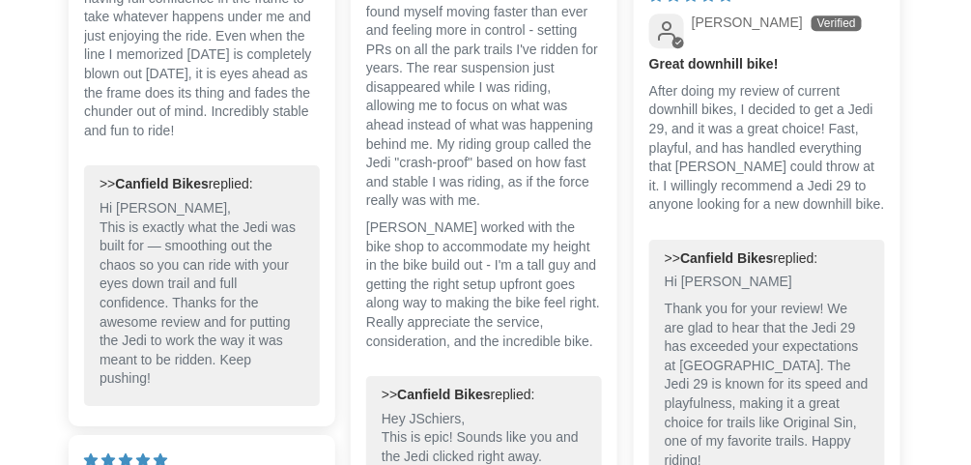
scroll to position [4639, 0]
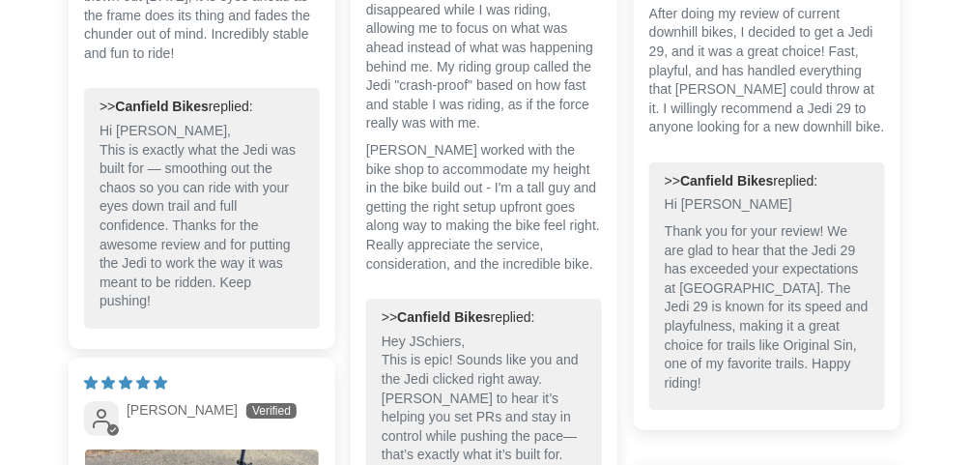
click at [909, 194] on div "Customer Reviews 5.00 out of 5 Based on 7 reviews 7 0 0 0 0 See all reviews Wri…" at bounding box center [485, 397] width 865 height 3067
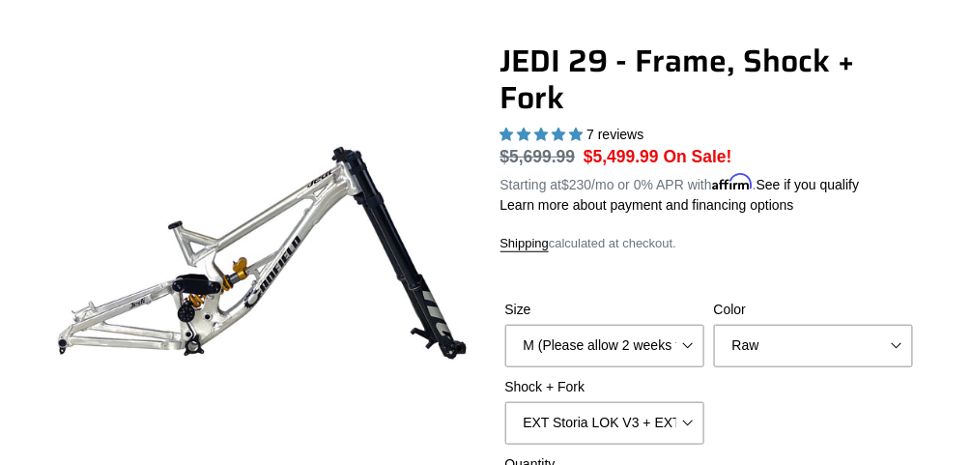
scroll to position [232, 0]
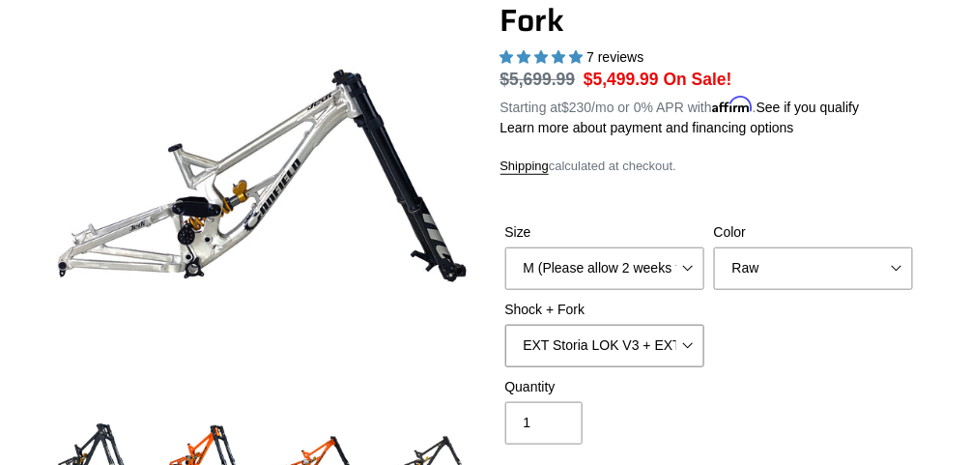
click at [669, 351] on select "RockShox Vivid Coil Ult + Boxxer RC2 C3 Ult Fox DHX2 250x75 + Fox 40 Float Grip…" at bounding box center [604, 346] width 199 height 43
click at [505, 325] on select "RockShox Vivid Coil Ult + Boxxer RC2 C3 Ult Fox DHX2 250x75 + Fox 40 Float Grip…" at bounding box center [604, 346] width 199 height 43
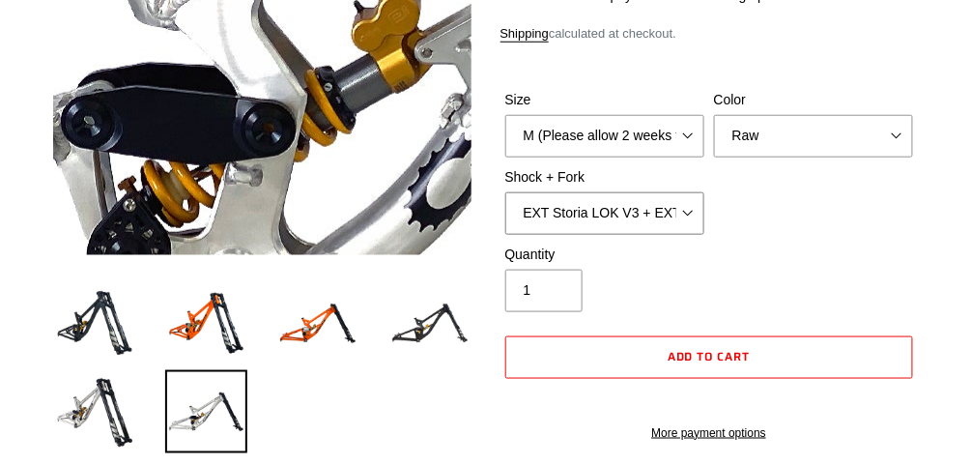
scroll to position [464, 0]
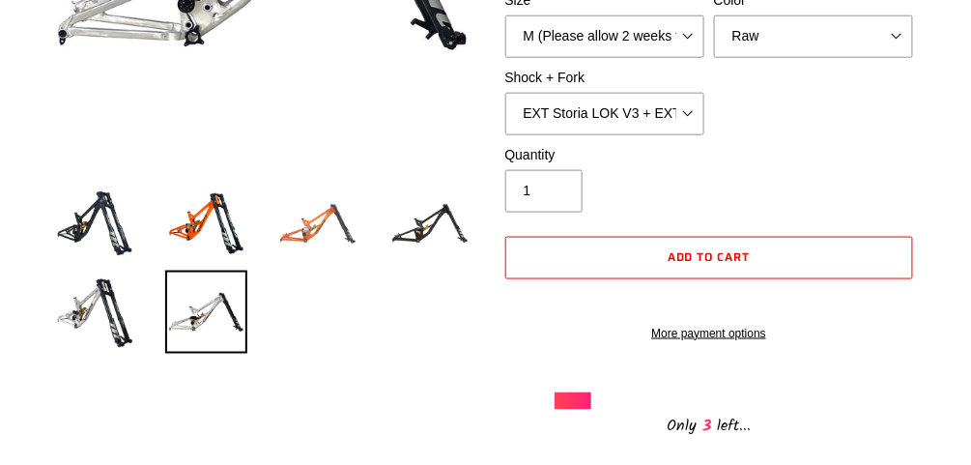
click at [294, 228] on img at bounding box center [317, 224] width 83 height 83
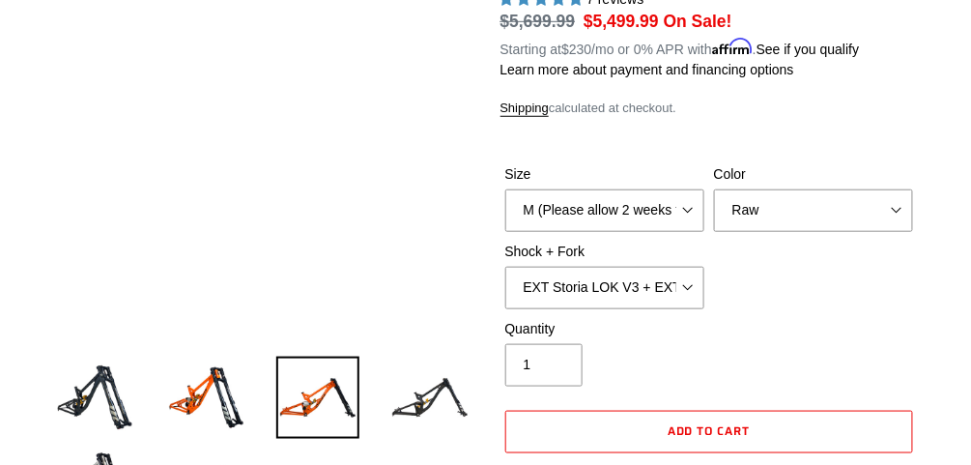
scroll to position [232, 0]
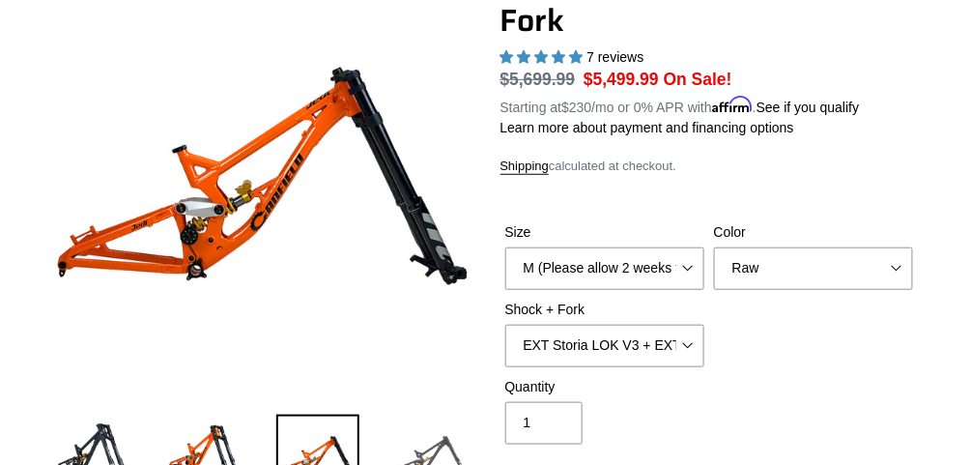
click at [445, 448] on img at bounding box center [429, 456] width 83 height 83
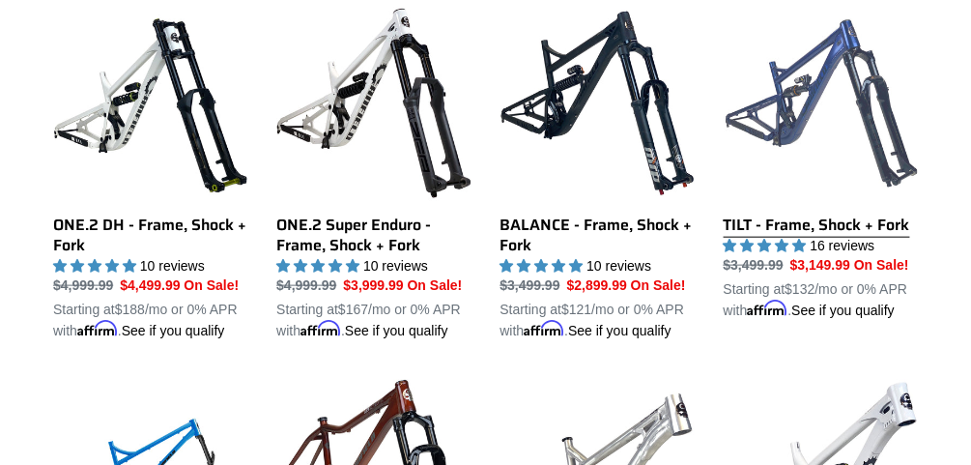
scroll to position [2010, 0]
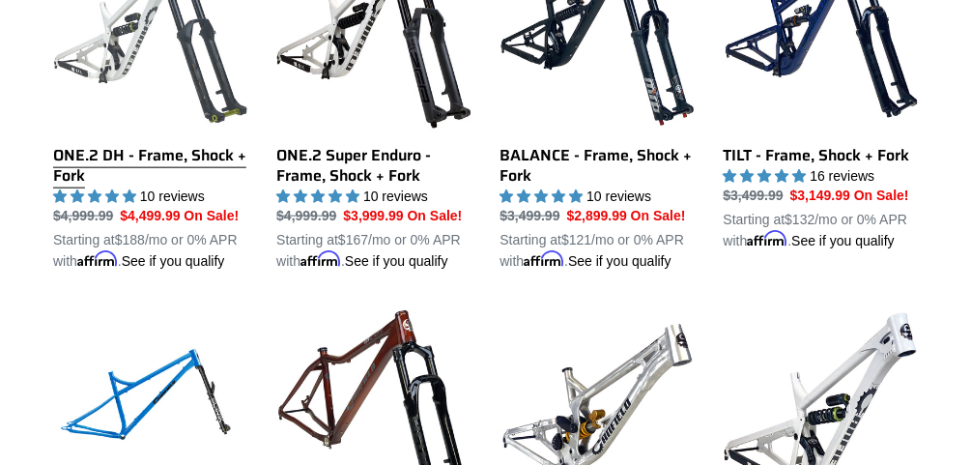
click at [175, 25] on link "ONE.2 DH - Frame, Shock + Fork" at bounding box center [150, 103] width 194 height 335
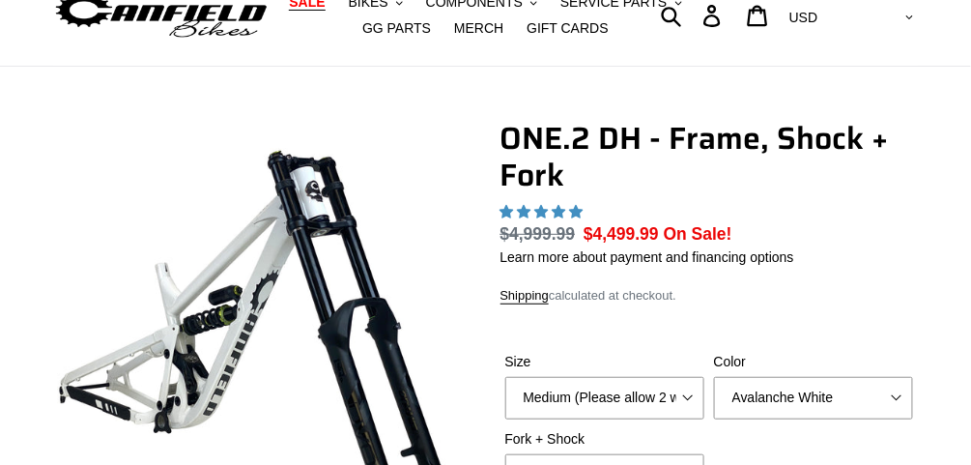
scroll to position [232, 0]
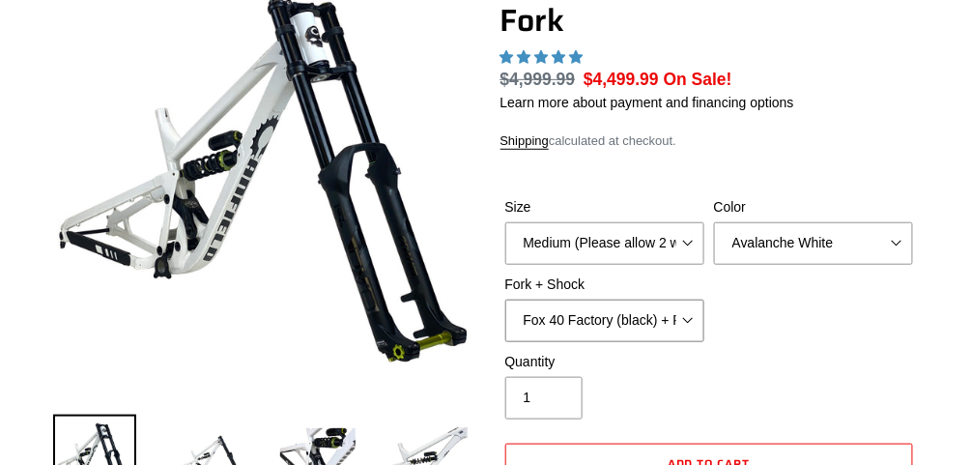
click at [652, 317] on select "Fox 40 Factory (black) + Fox DHX2 250x75 Fox 40 Factory (orange) + Fox DHX2 250…" at bounding box center [604, 321] width 199 height 43
select select "highest-rating"
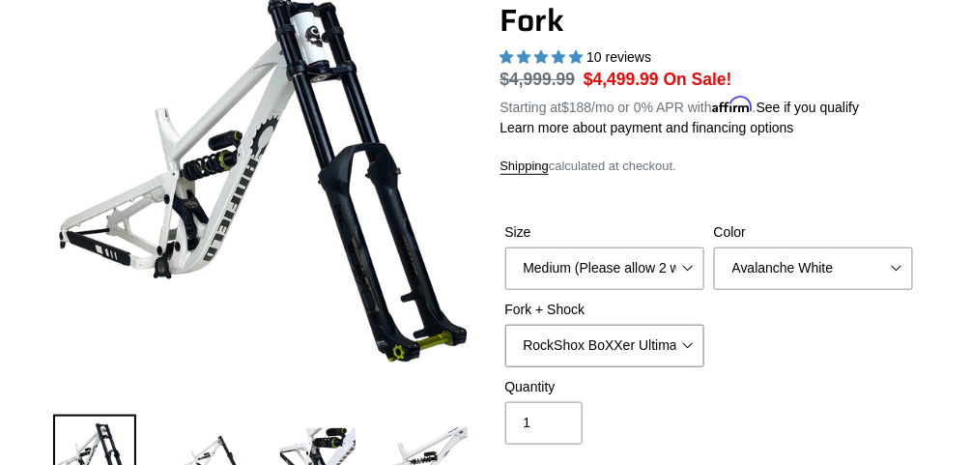
click at [505, 325] on select "Fox 40 Factory (black) + Fox DHX2 250x75 Fox 40 Factory (orange) + Fox DHX2 250…" at bounding box center [604, 346] width 199 height 43
click at [656, 339] on select "Fox 40 Factory (black) + Fox DHX2 250x75 Fox 40 Factory (orange) + Fox DHX2 250…" at bounding box center [604, 346] width 199 height 43
click at [505, 325] on select "Fox 40 Factory (black) + Fox DHX2 250x75 Fox 40 Factory (orange) + Fox DHX2 250…" at bounding box center [604, 346] width 199 height 43
click at [638, 360] on select "Fox 40 Factory (black) + Fox DHX2 250x75 Fox 40 Factory (orange) + Fox DHX2 250…" at bounding box center [604, 346] width 199 height 43
select select "Fox 40 Factory (black) + Fox DHX2 250x75"
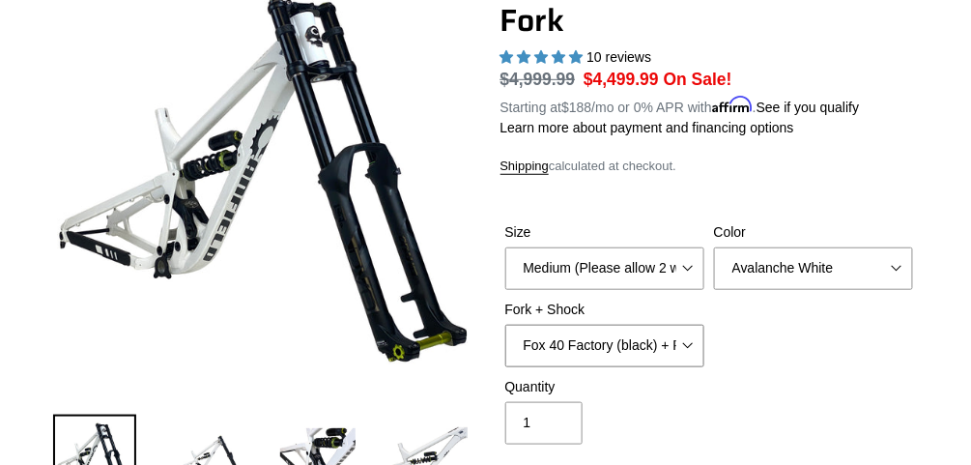
click at [505, 325] on select "Fox 40 Factory (black) + Fox DHX2 250x75 Fox 40 Factory (orange) + Fox DHX2 250…" at bounding box center [604, 346] width 199 height 43
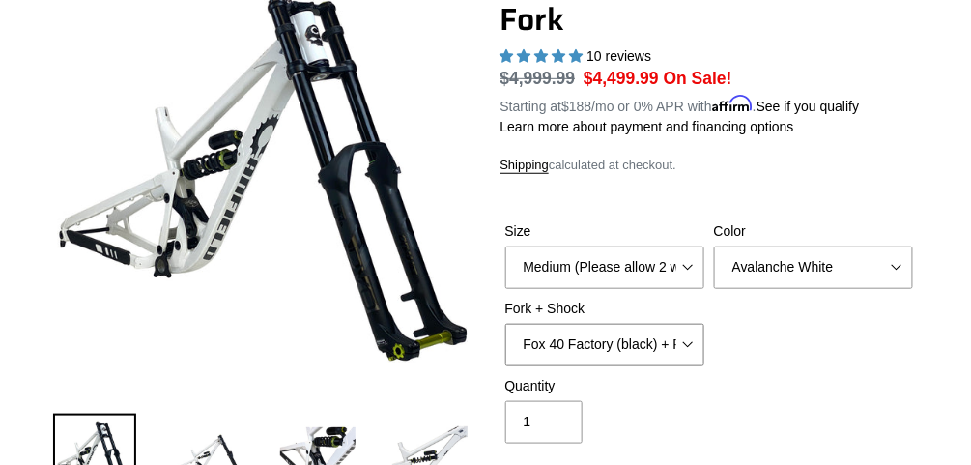
scroll to position [232, 0]
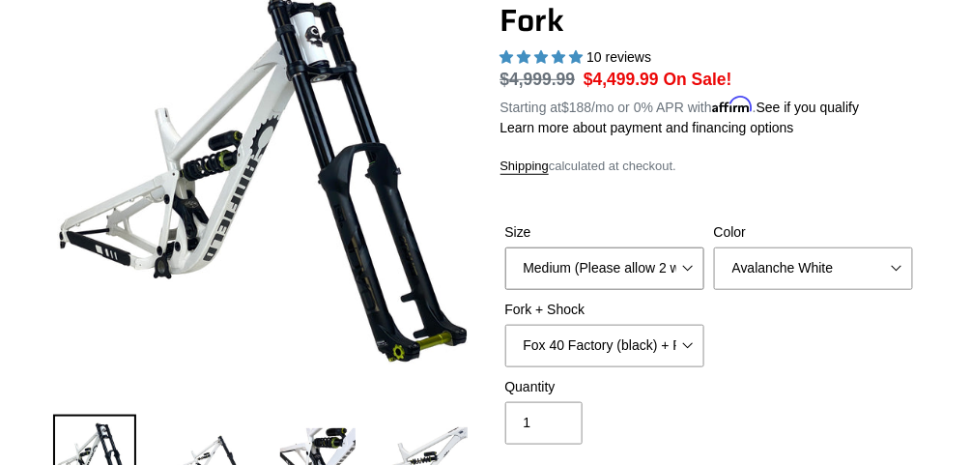
click at [680, 270] on select "Medium (Please allow 2 weeks for delivery) Large (Sold Out)" at bounding box center [604, 268] width 199 height 43
select select "Large (Sold Out)"
click at [505, 247] on select "Medium (Please allow 2 weeks for delivery) Large (Sold Out)" at bounding box center [604, 268] width 199 height 43
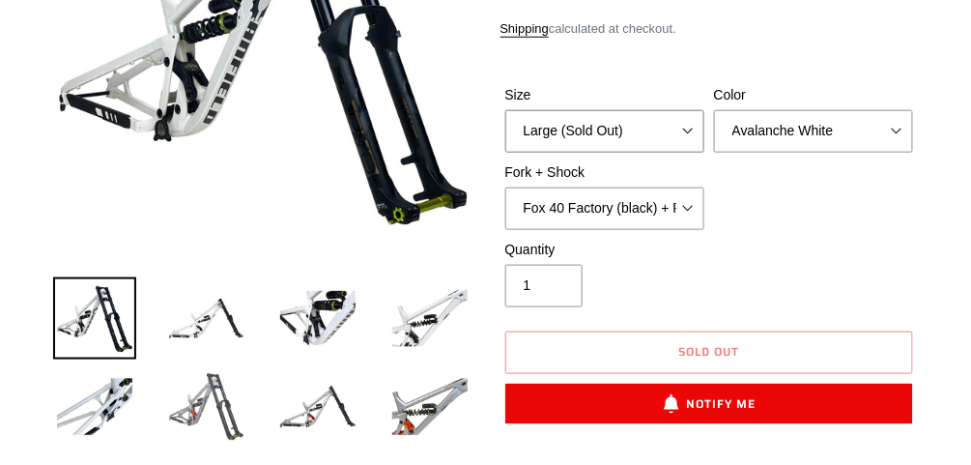
scroll to position [387, 0]
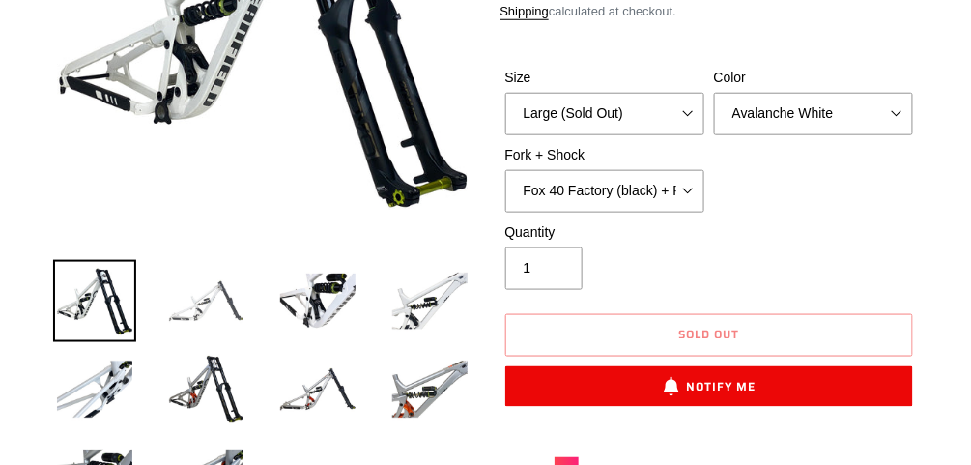
click at [207, 306] on img at bounding box center [206, 301] width 83 height 83
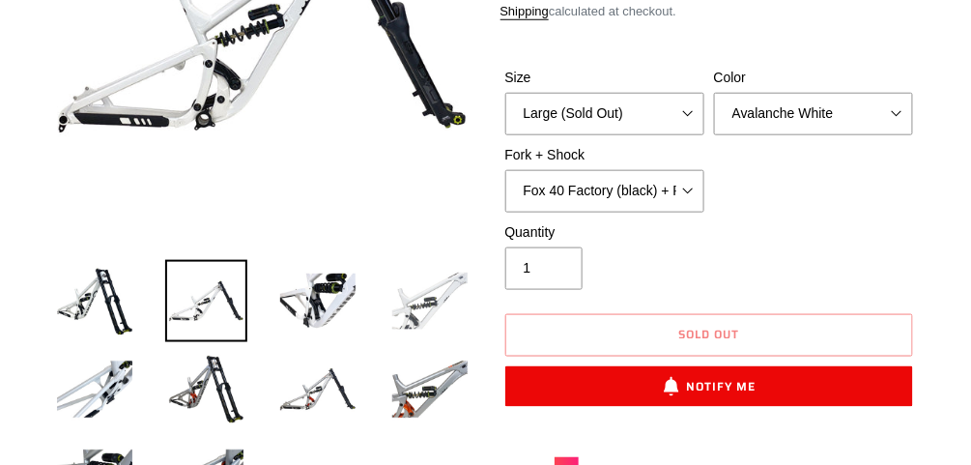
click at [434, 301] on img at bounding box center [429, 301] width 83 height 83
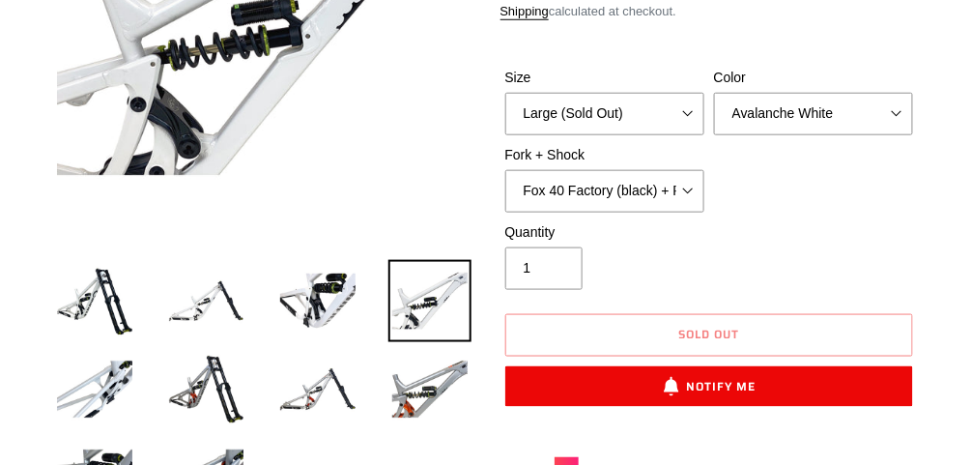
scroll to position [541, 0]
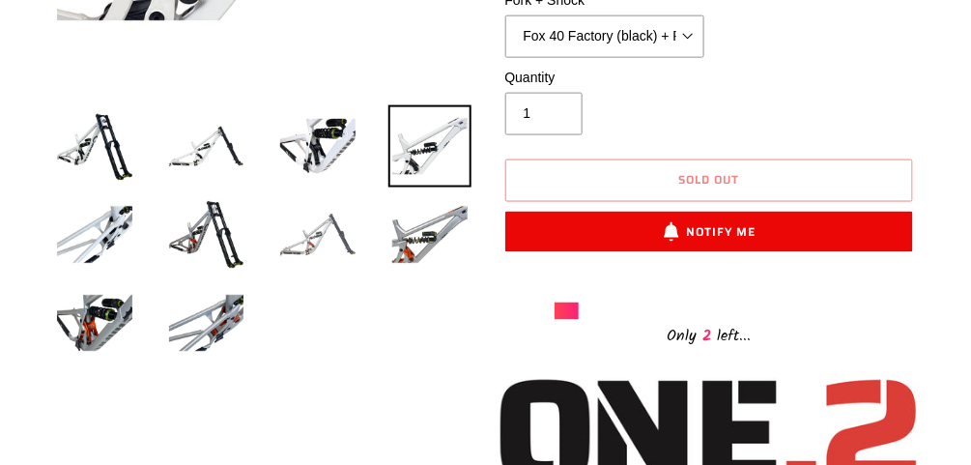
click at [330, 224] on img at bounding box center [317, 234] width 83 height 83
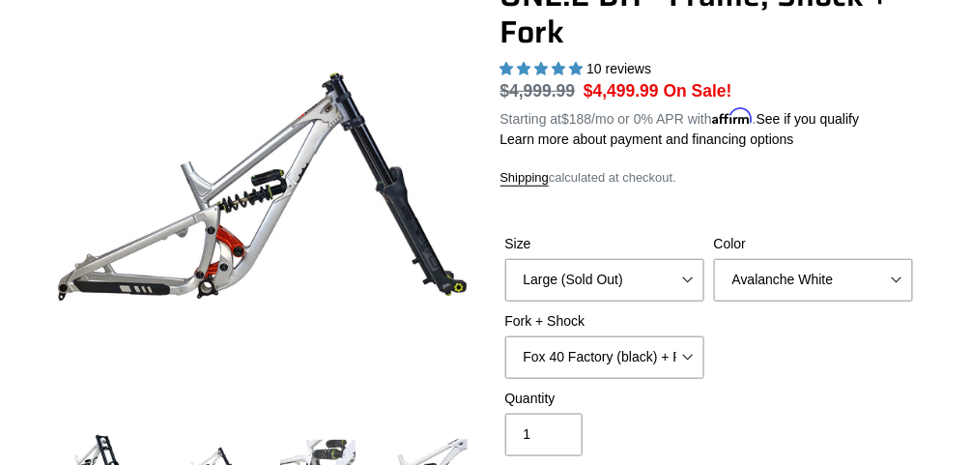
scroll to position [155, 0]
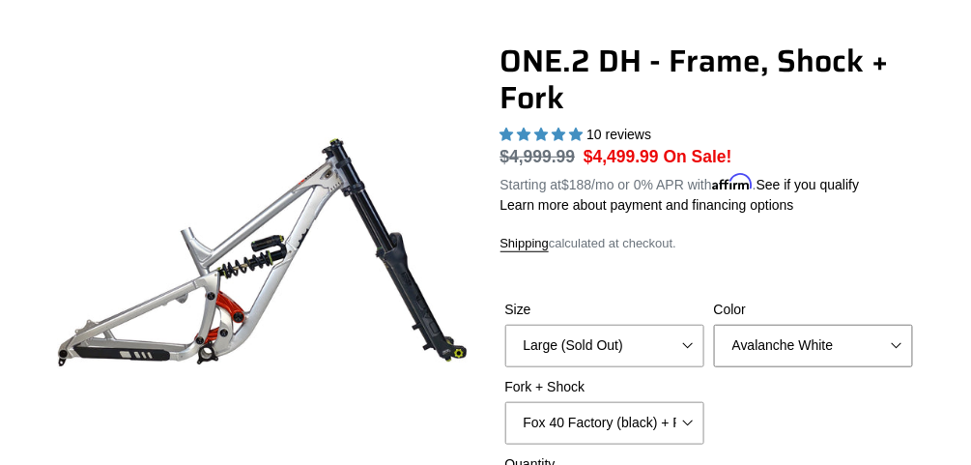
click at [784, 334] on select "Avalanche White Bentonite Grey" at bounding box center [813, 346] width 199 height 43
select select "Bentonite Grey"
click at [714, 325] on select "Avalanche White Bentonite Grey" at bounding box center [813, 346] width 199 height 43
click at [640, 354] on select "Medium (Please allow 2 weeks for delivery) Large (Sold Out)" at bounding box center [604, 346] width 199 height 43
select select "Medium (Please allow 2 weeks for delivery)"
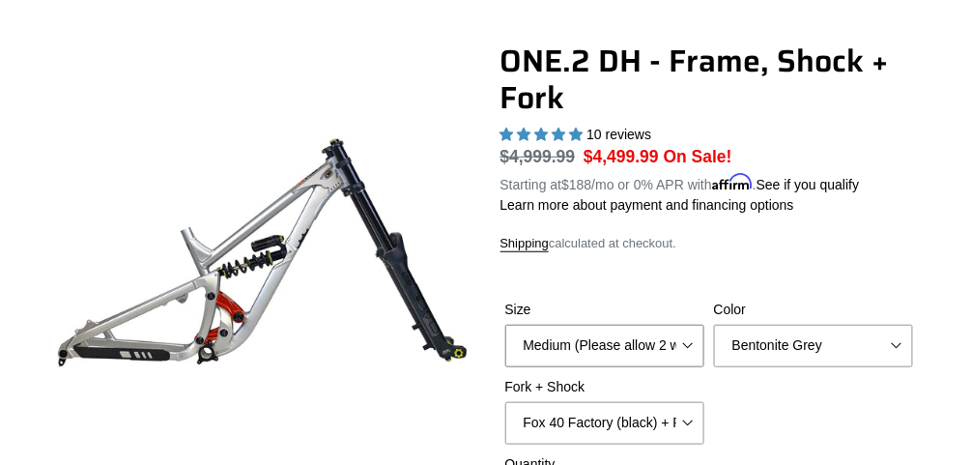
click at [505, 325] on select "Medium (Please allow 2 weeks for delivery) Large (Sold Out)" at bounding box center [604, 346] width 199 height 43
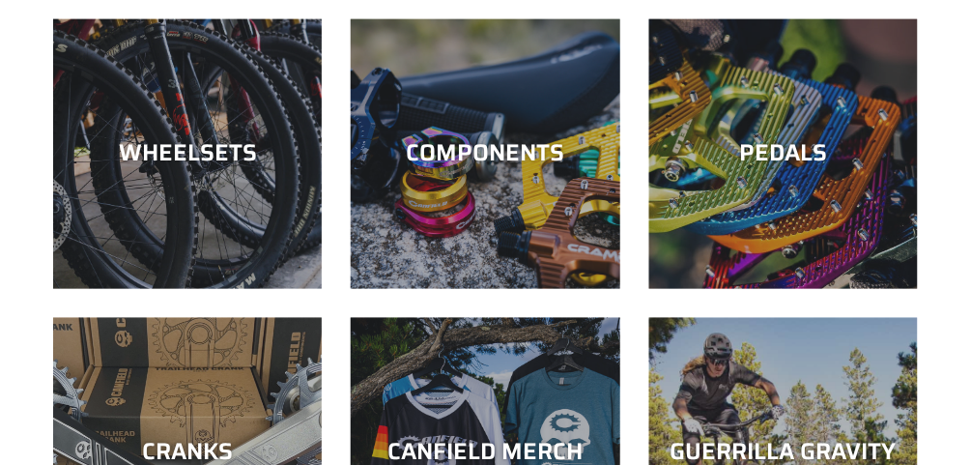
scroll to position [591, 0]
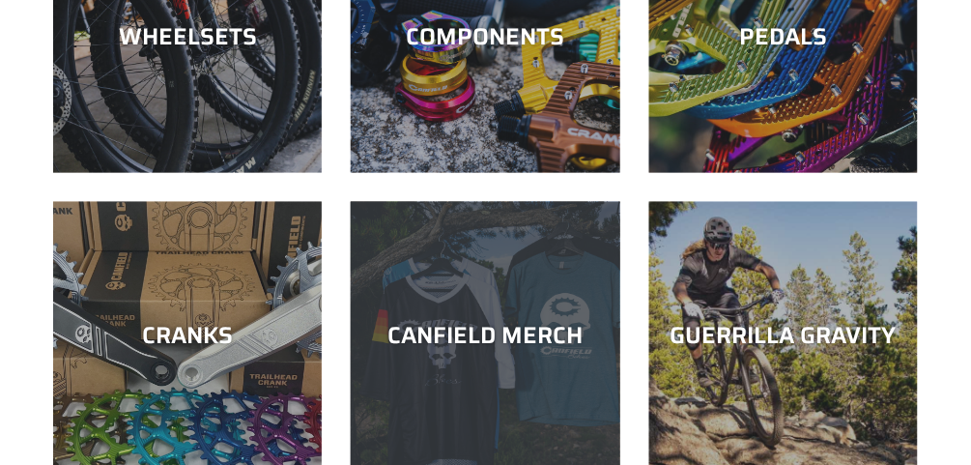
click at [533, 464] on div "CANFIELD MERCH" at bounding box center [485, 471] width 269 height 0
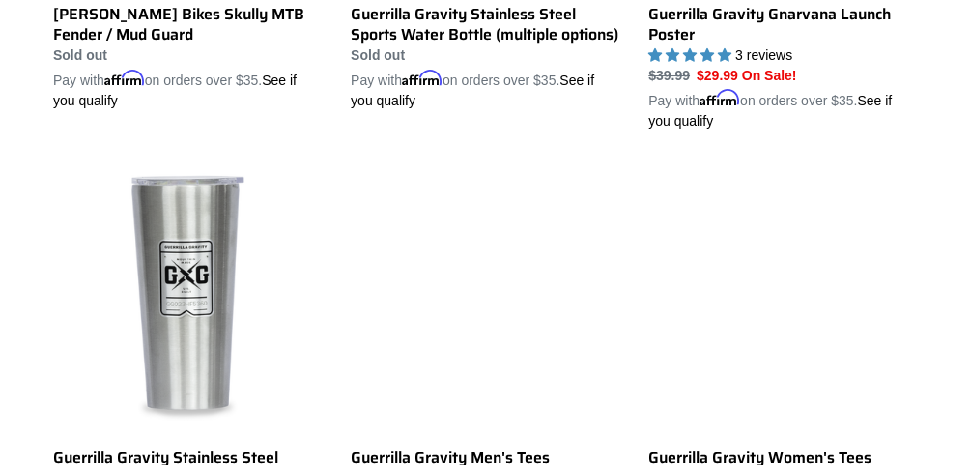
scroll to position [3170, 0]
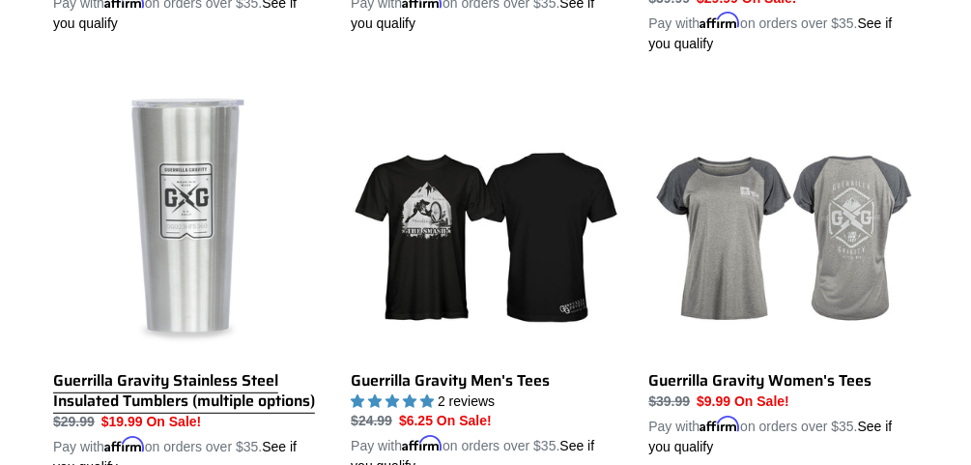
click at [207, 215] on link "Guerrilla Gravity Stainless Steel Insulated Tumblers (multiple options)" at bounding box center [187, 282] width 269 height 389
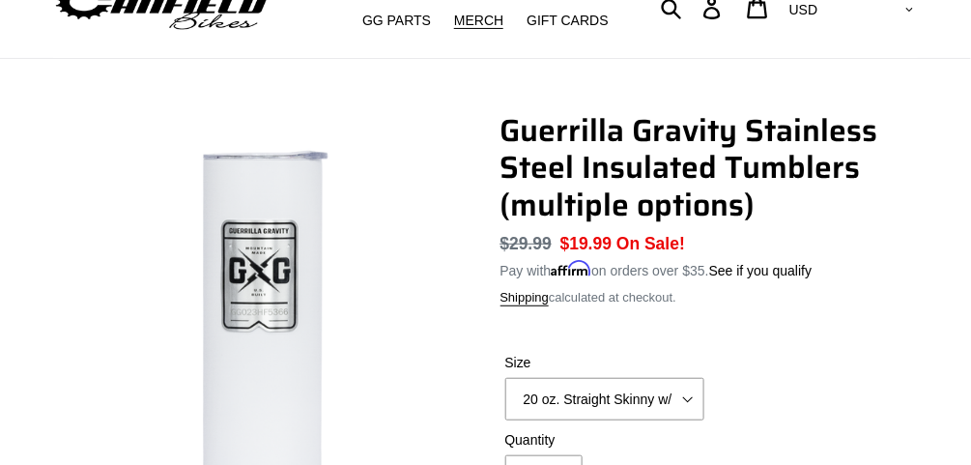
scroll to position [155, 0]
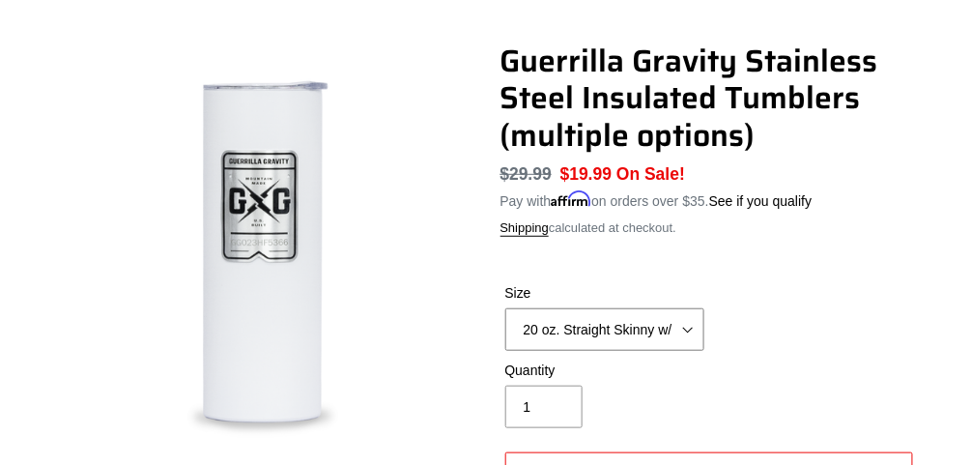
click at [689, 328] on select "20 oz. Straight Skinny w/ Lid and [PERSON_NAME] 24 oz. Tapered Slim w/ Leak Res…" at bounding box center [604, 329] width 199 height 43
select select "32 oz. Tapered Slim w/ Leak Resistant Slide Lid - Raw"
click at [505, 308] on select "20 oz. Straight Skinny w/ Lid and [PERSON_NAME] 24 oz. Tapered Slim w/ Leak Res…" at bounding box center [604, 329] width 199 height 43
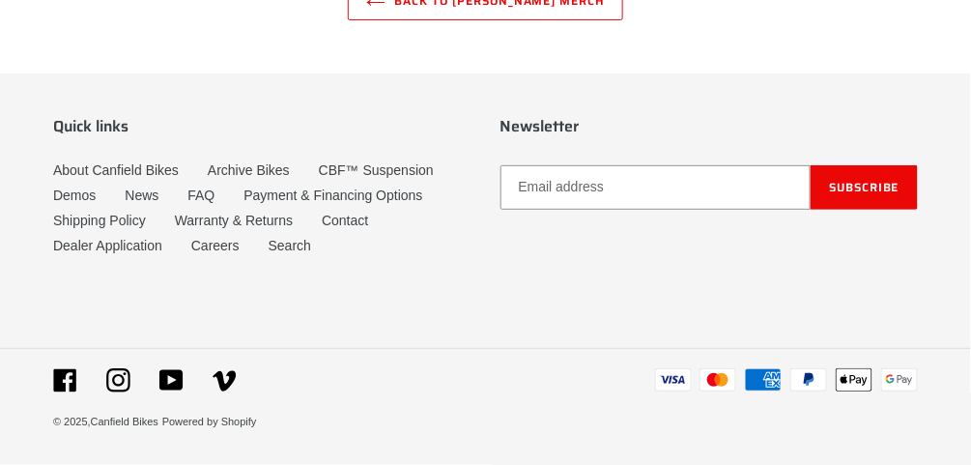
scroll to position [1736, 0]
click at [116, 381] on icon at bounding box center [118, 380] width 24 height 24
